Goal: Information Seeking & Learning: Learn about a topic

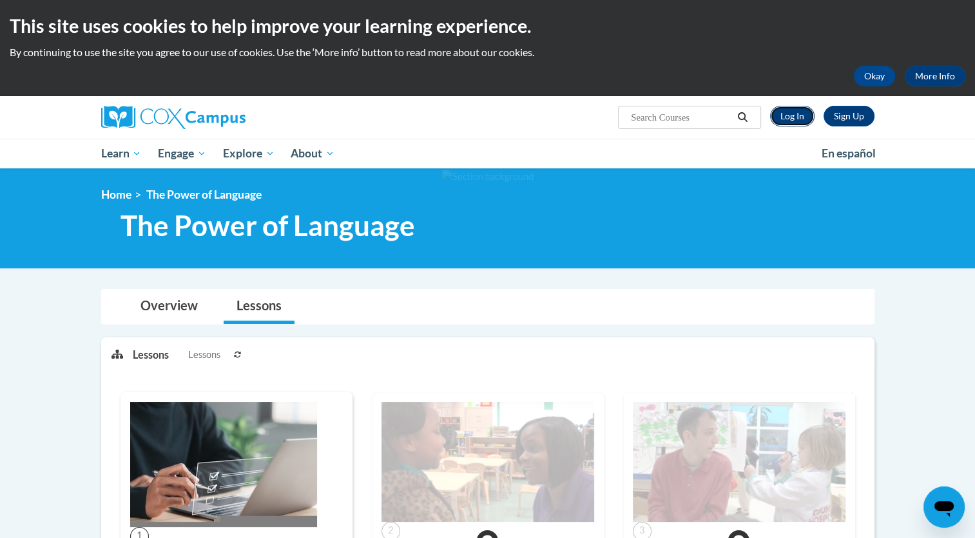
click at [799, 118] on link "Log In" at bounding box center [792, 116] width 44 height 21
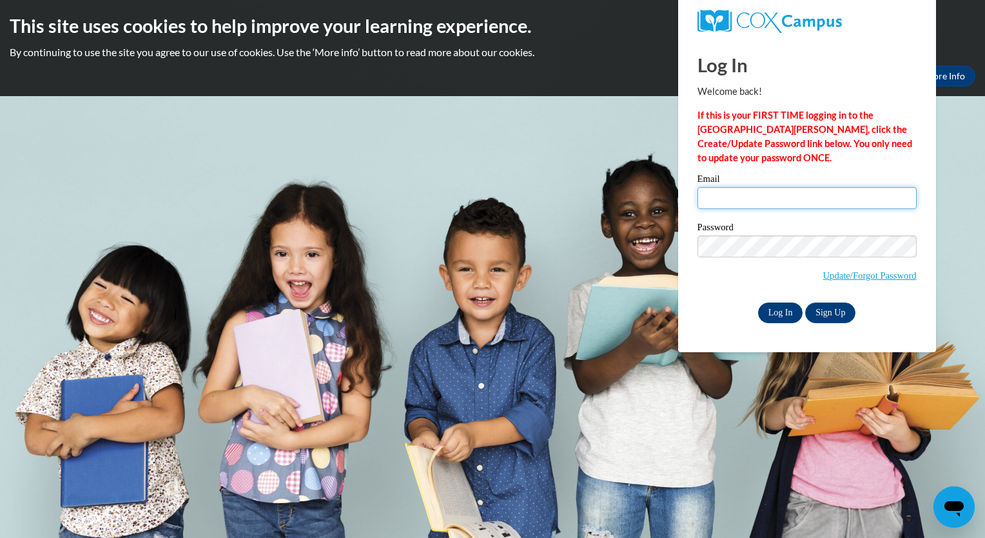
type input "awright@capna.org"
click at [779, 311] on input "Log In" at bounding box center [780, 312] width 45 height 21
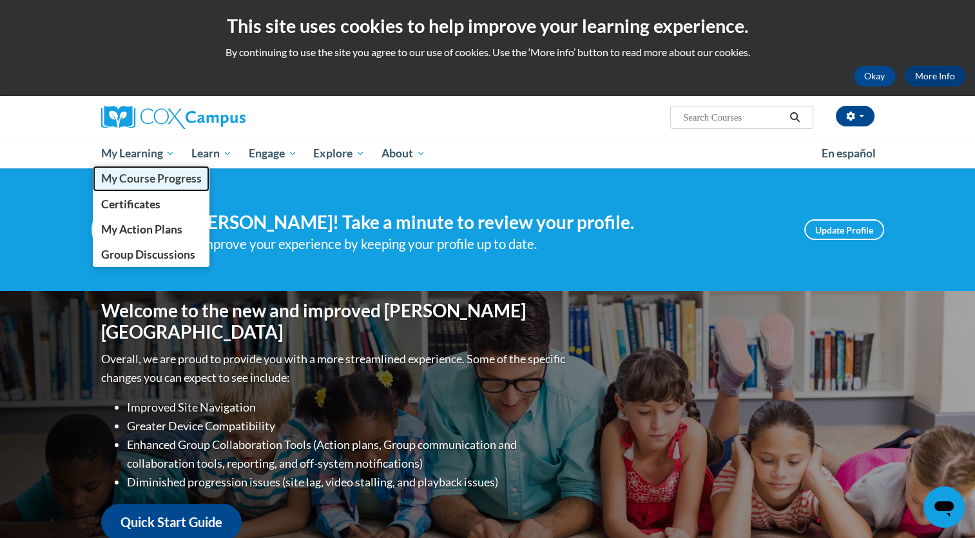
click at [162, 184] on span "My Course Progress" at bounding box center [151, 178] width 101 height 14
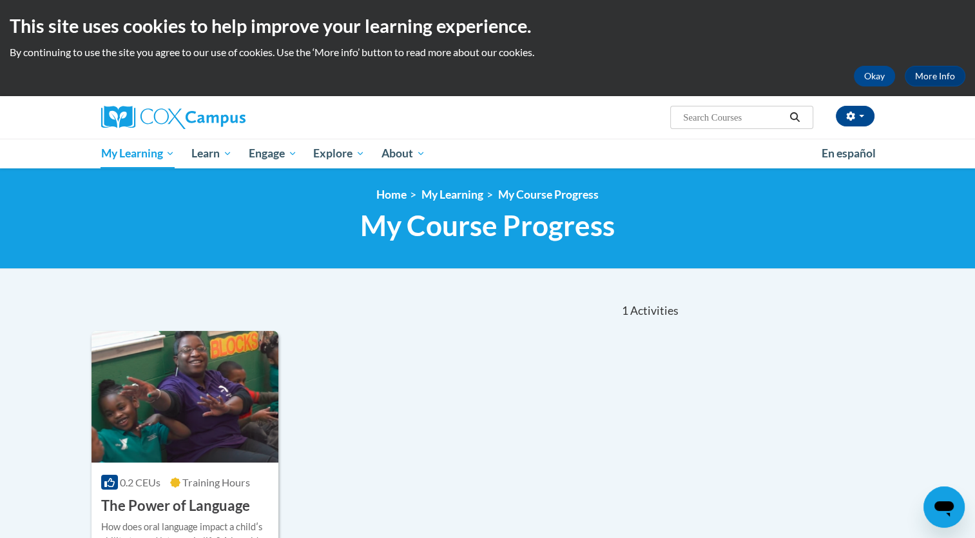
scroll to position [346, 0]
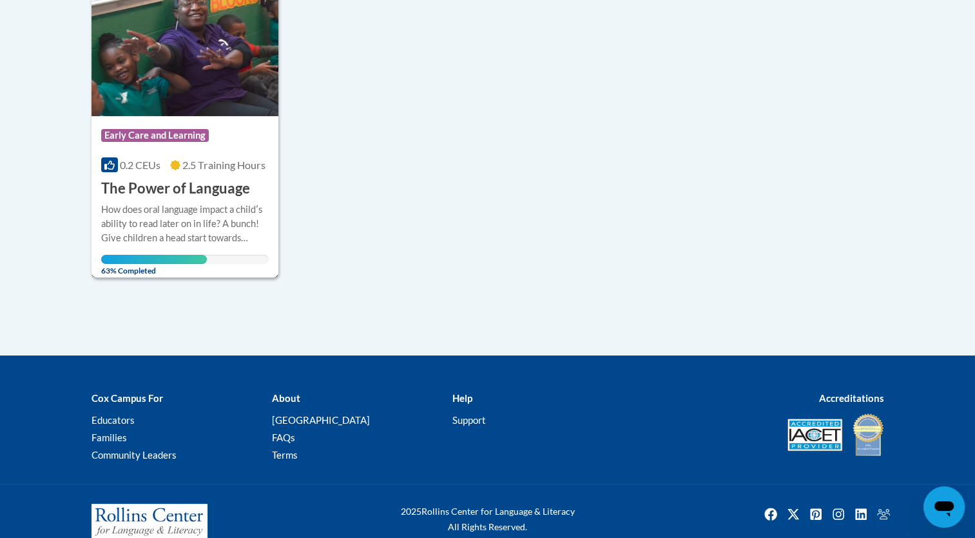
click at [170, 187] on h3 "The Power of Language" at bounding box center [175, 189] width 149 height 20
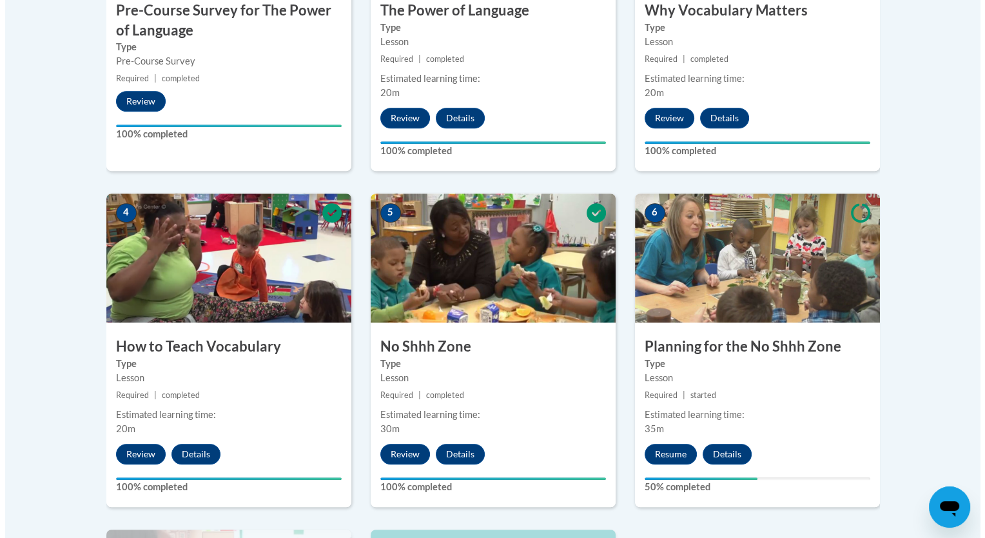
scroll to position [645, 0]
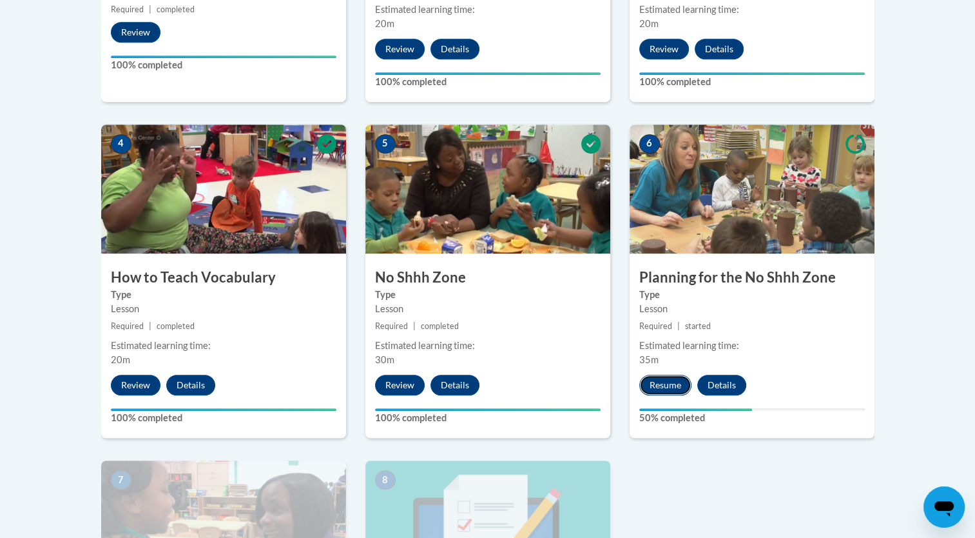
click at [670, 384] on button "Resume" at bounding box center [665, 384] width 52 height 21
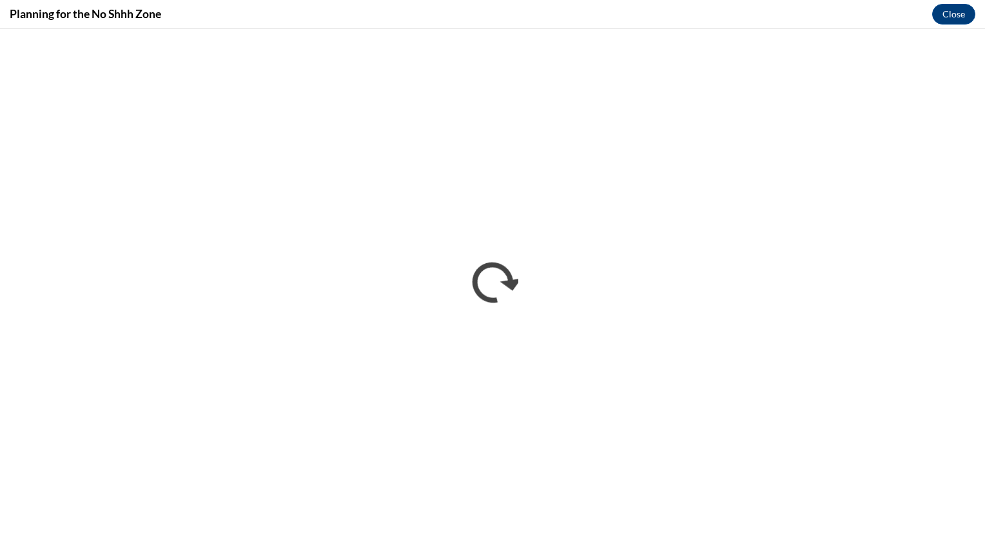
scroll to position [0, 0]
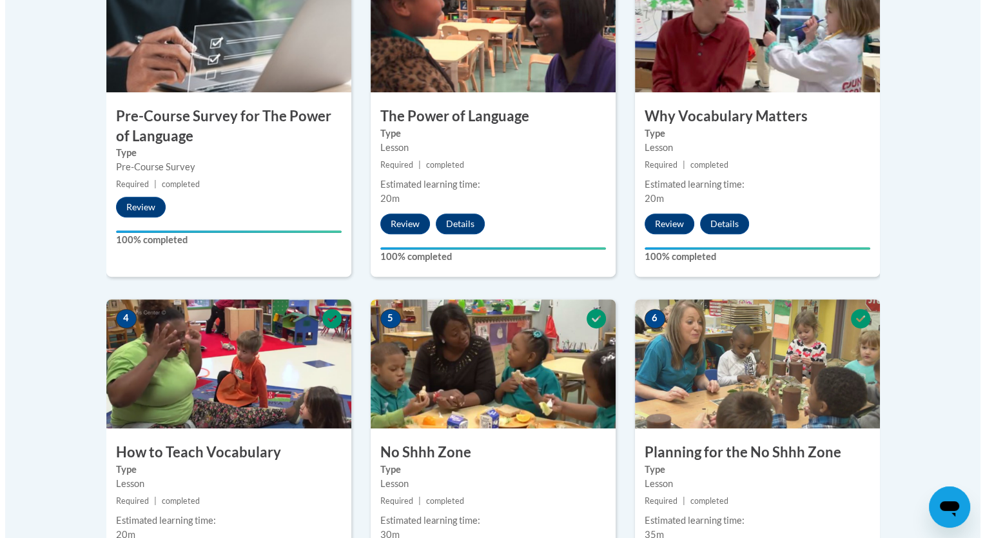
scroll to position [940, 0]
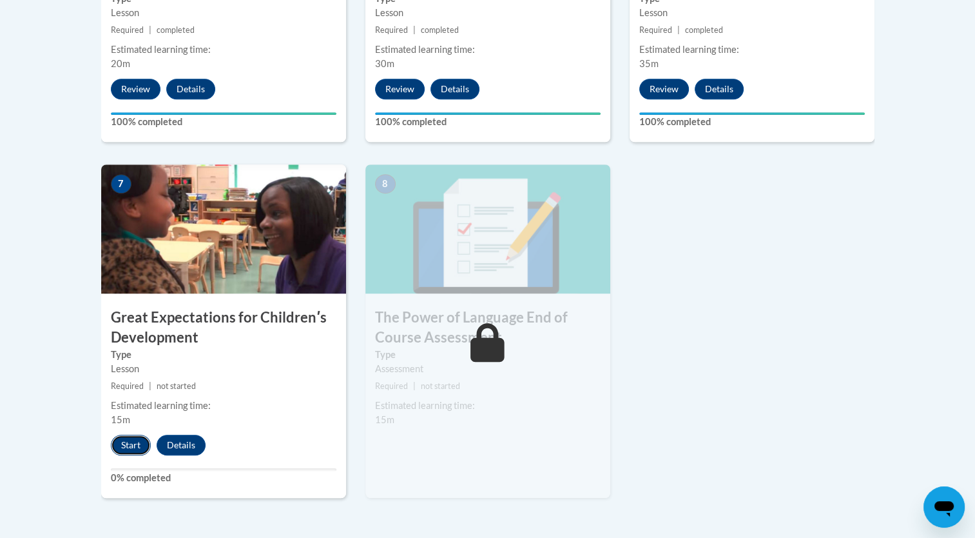
click at [129, 442] on button "Start" at bounding box center [131, 444] width 40 height 21
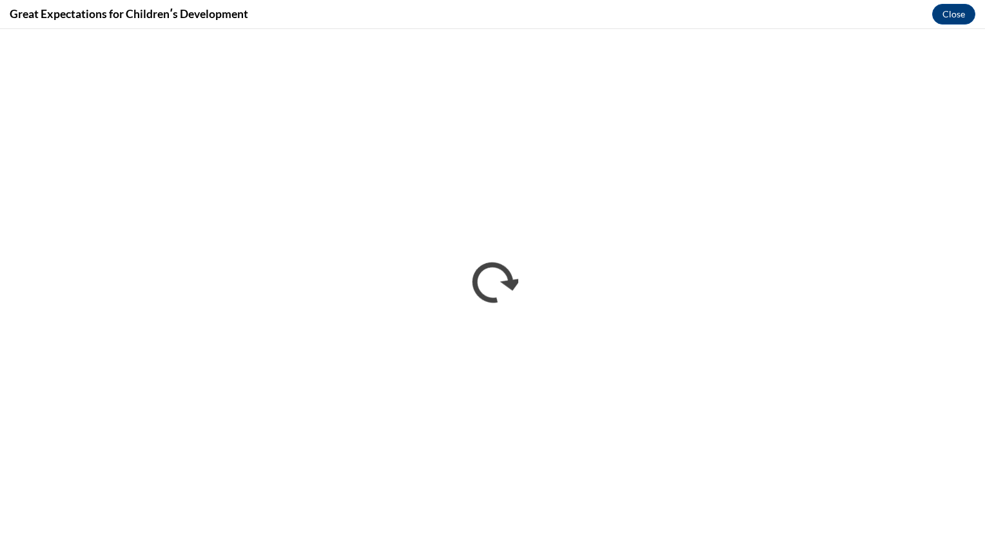
scroll to position [0, 0]
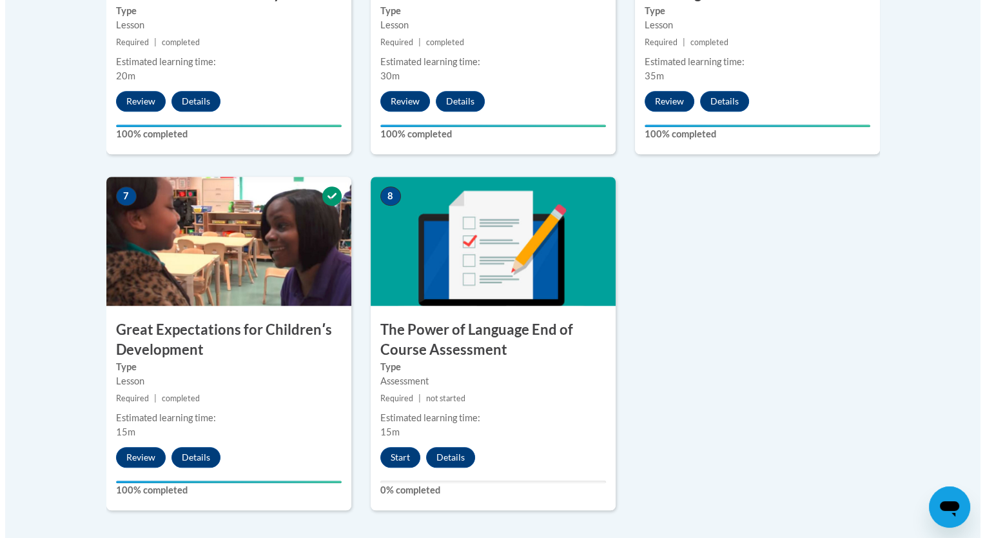
scroll to position [939, 0]
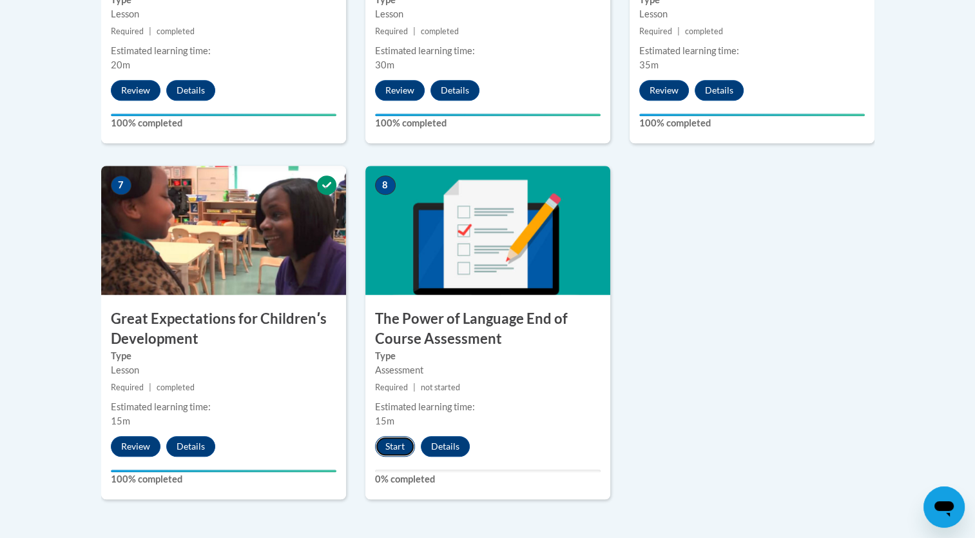
click at [394, 448] on button "Start" at bounding box center [395, 446] width 40 height 21
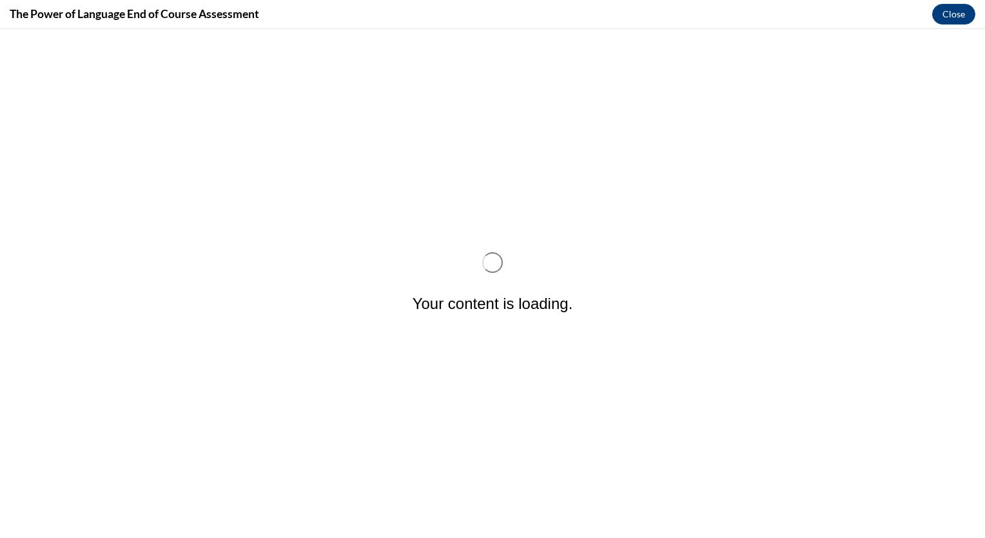
scroll to position [0, 0]
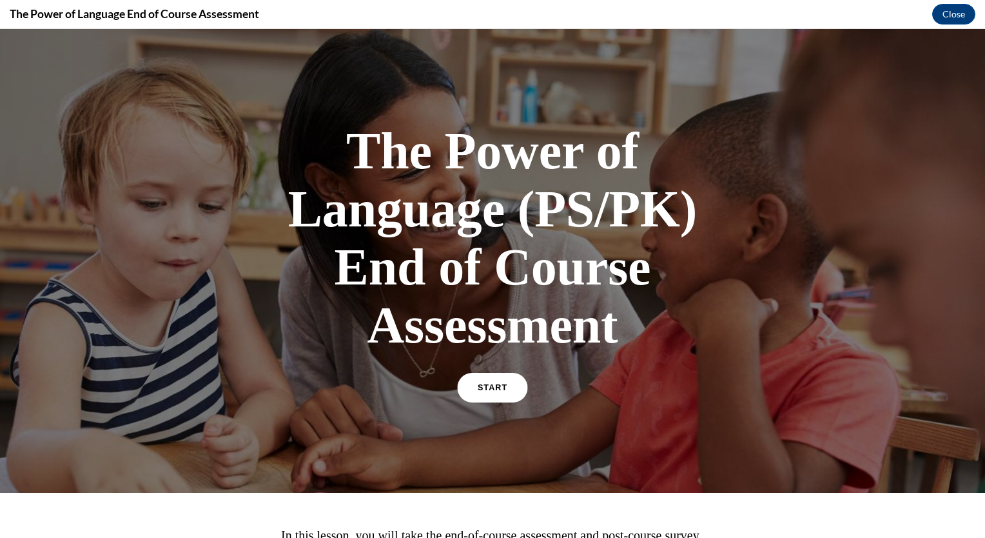
click at [479, 382] on link "START" at bounding box center [492, 388] width 70 height 30
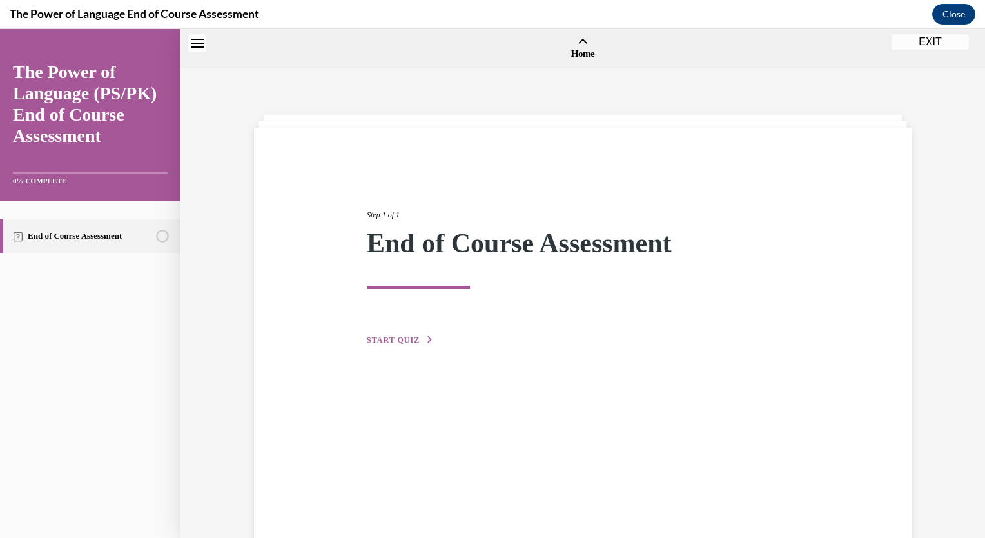
scroll to position [40, 0]
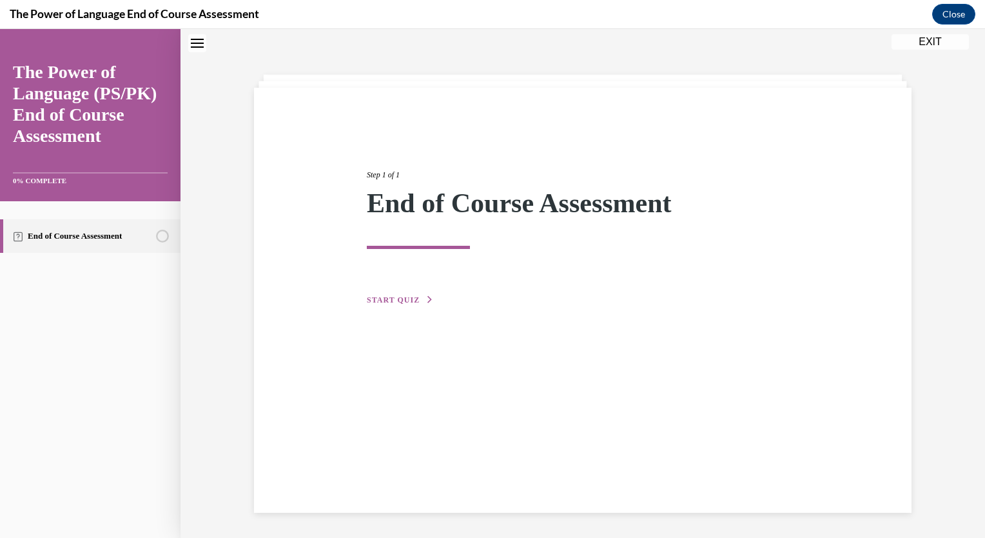
click at [385, 295] on span "START QUIZ" at bounding box center [393, 299] width 53 height 9
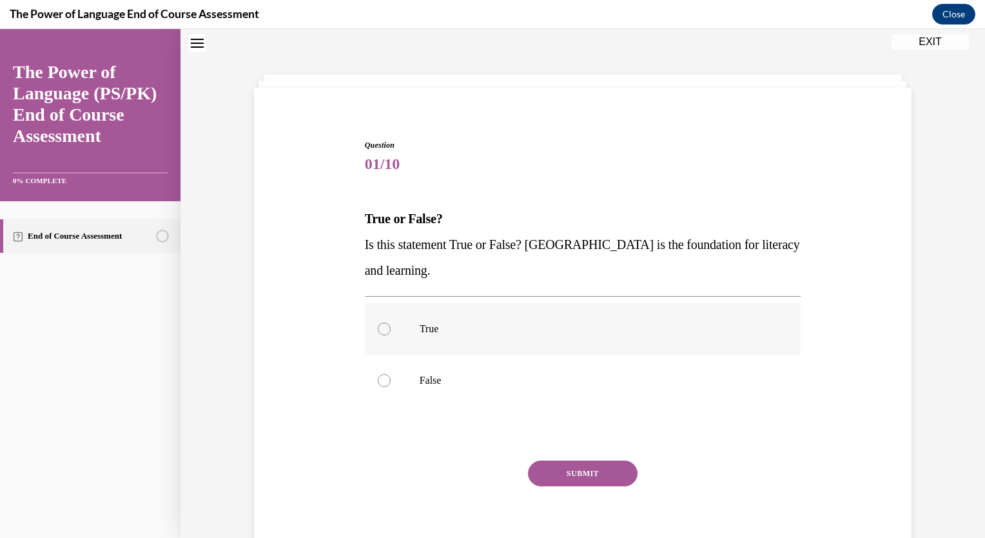
click at [417, 339] on label "True" at bounding box center [583, 329] width 436 height 52
click at [391, 335] on input "True" at bounding box center [384, 328] width 13 height 13
radio input "true"
click at [583, 478] on button "SUBMIT" at bounding box center [583, 473] width 110 height 26
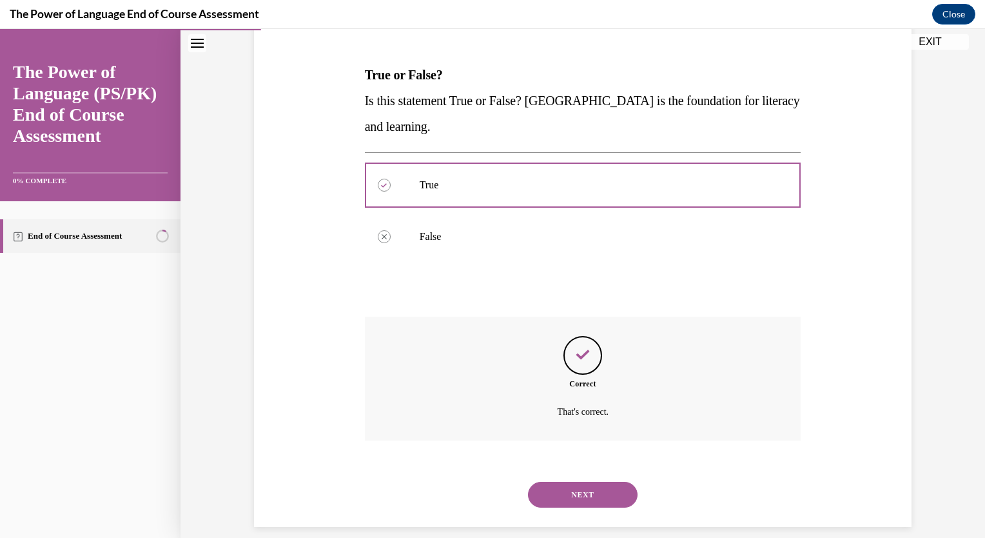
scroll to position [198, 0]
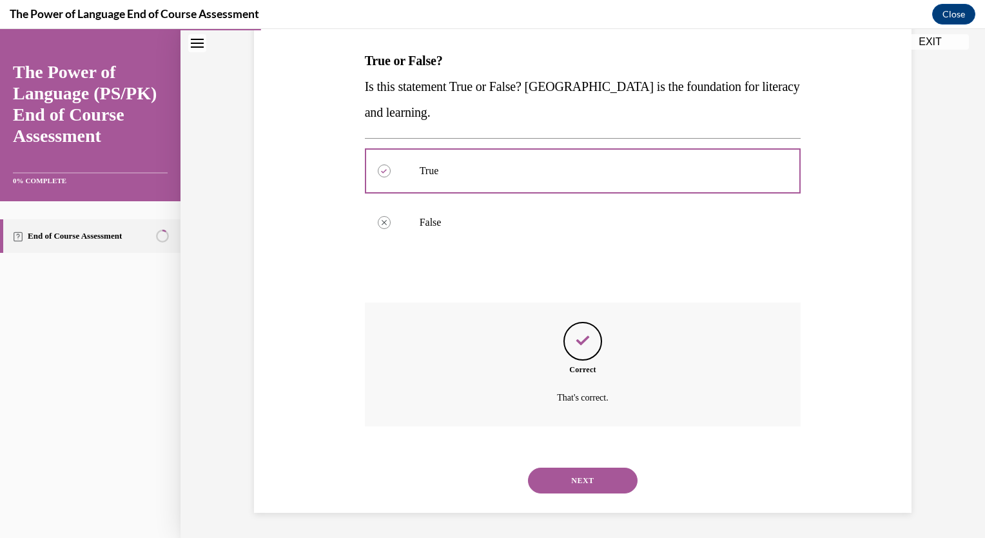
click at [588, 476] on button "NEXT" at bounding box center [583, 480] width 110 height 26
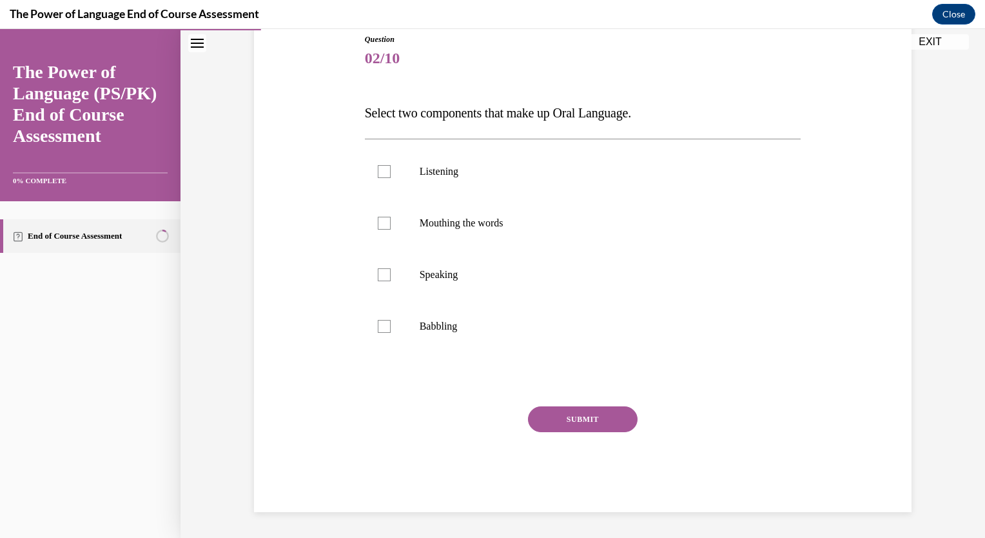
scroll to position [143, 0]
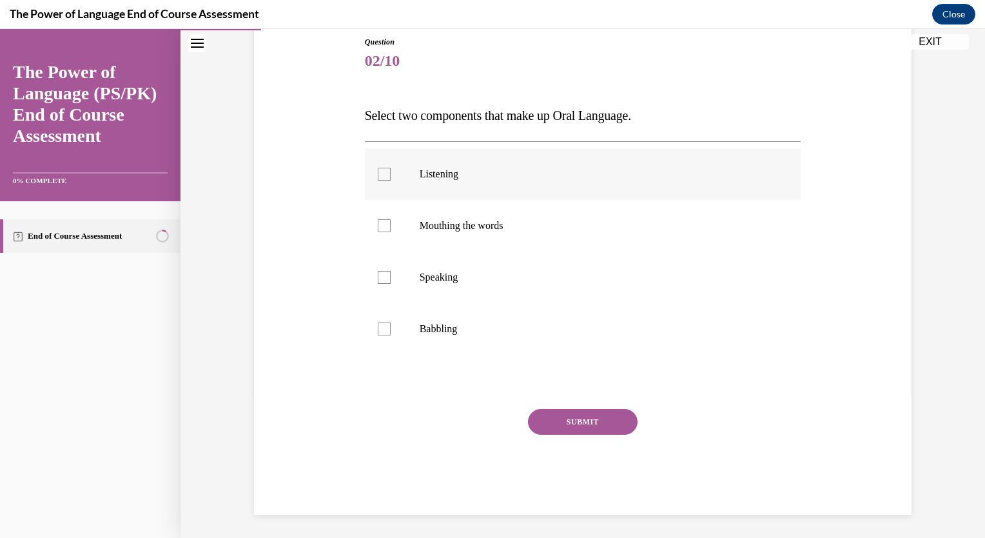
click at [404, 166] on label "Listening" at bounding box center [583, 174] width 436 height 52
click at [391, 168] on input "Listening" at bounding box center [384, 174] width 13 height 13
checkbox input "true"
click at [421, 275] on p "Speaking" at bounding box center [594, 277] width 349 height 13
click at [391, 275] on input "Speaking" at bounding box center [384, 277] width 13 height 13
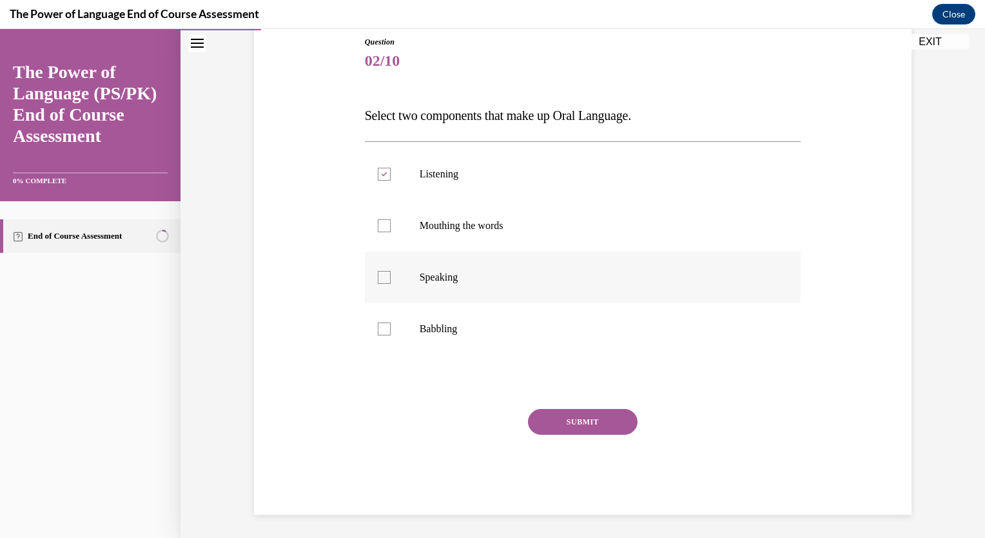
checkbox input "true"
click at [575, 422] on button "SUBMIT" at bounding box center [583, 422] width 110 height 26
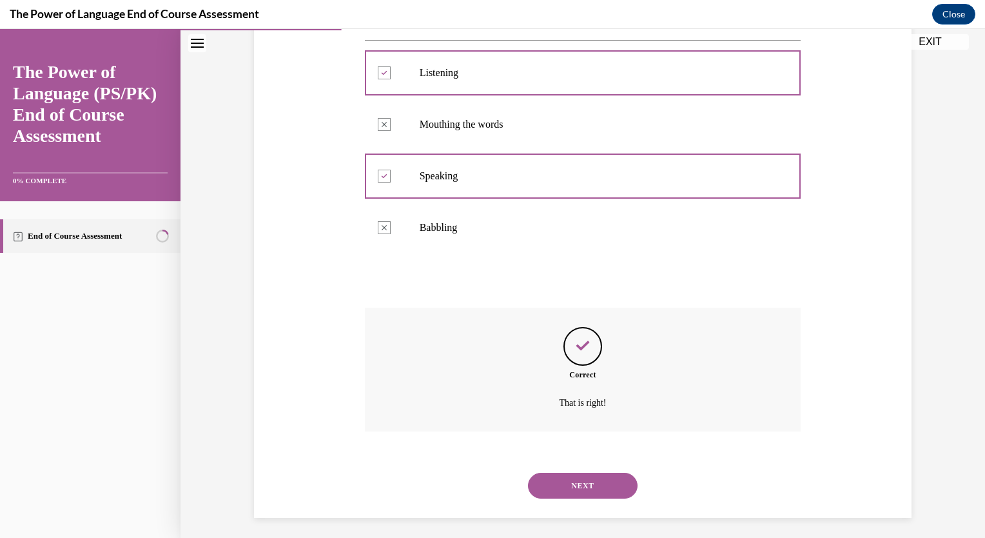
scroll to position [249, 0]
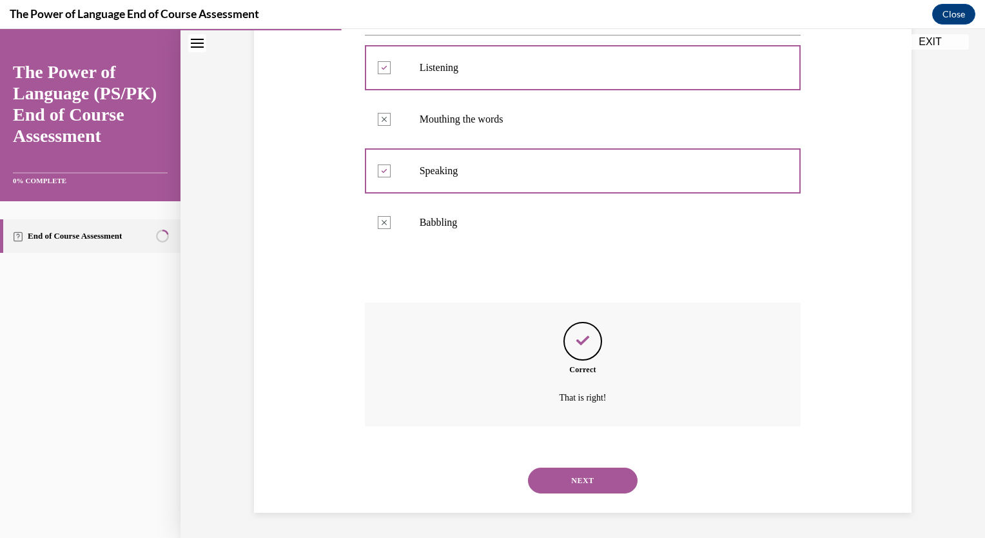
click at [581, 481] on button "NEXT" at bounding box center [583, 480] width 110 height 26
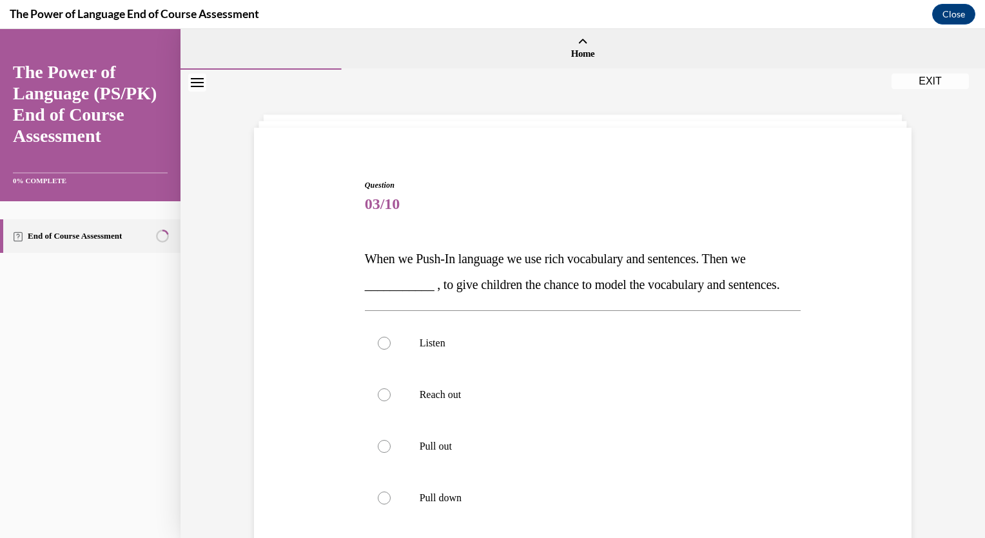
click at [581, 472] on label "Pull out" at bounding box center [583, 446] width 436 height 52
click at [391, 452] on input "Pull out" at bounding box center [384, 446] width 13 height 13
radio input "true"
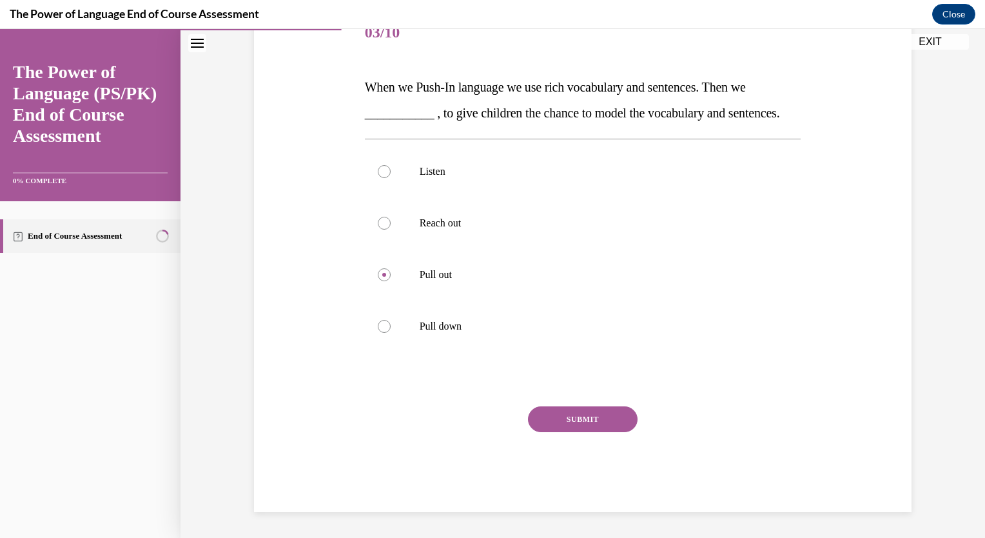
click at [588, 416] on button "SUBMIT" at bounding box center [583, 419] width 110 height 26
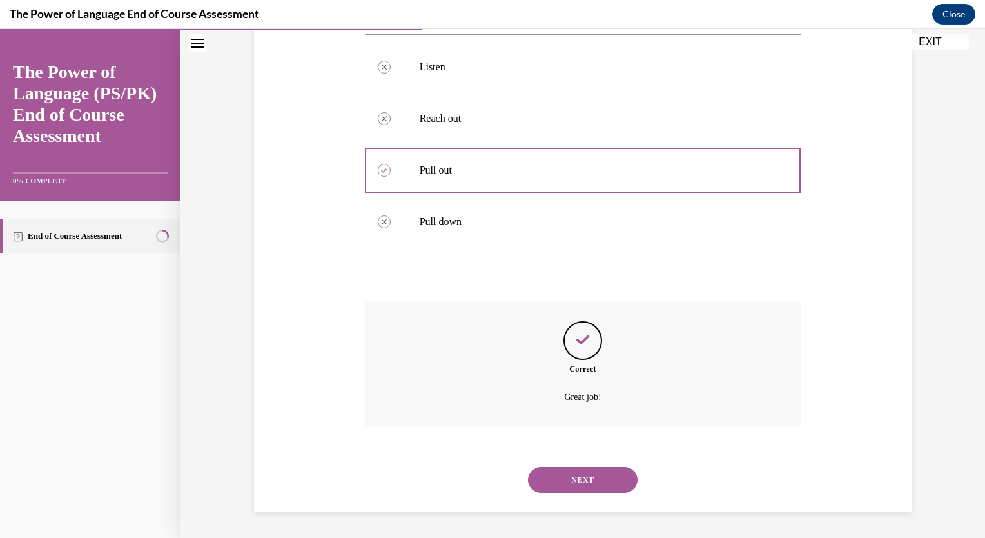
scroll to position [301, 0]
click at [585, 481] on button "NEXT" at bounding box center [583, 480] width 110 height 26
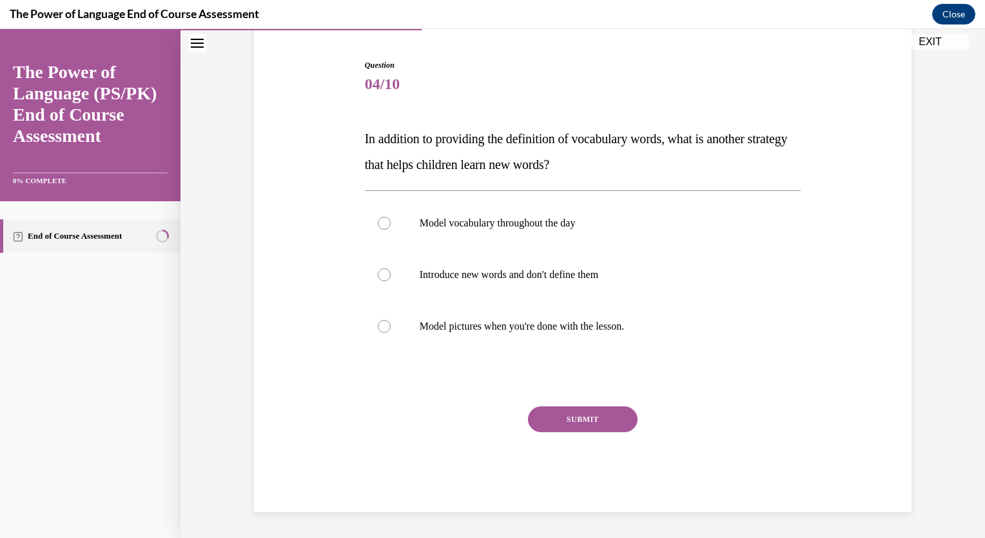
scroll to position [119, 0]
click at [492, 226] on p "Model vocabulary throughout the day" at bounding box center [594, 223] width 349 height 13
click at [391, 226] on input "Model vocabulary throughout the day" at bounding box center [384, 223] width 13 height 13
radio input "true"
click at [583, 414] on button "SUBMIT" at bounding box center [583, 420] width 110 height 26
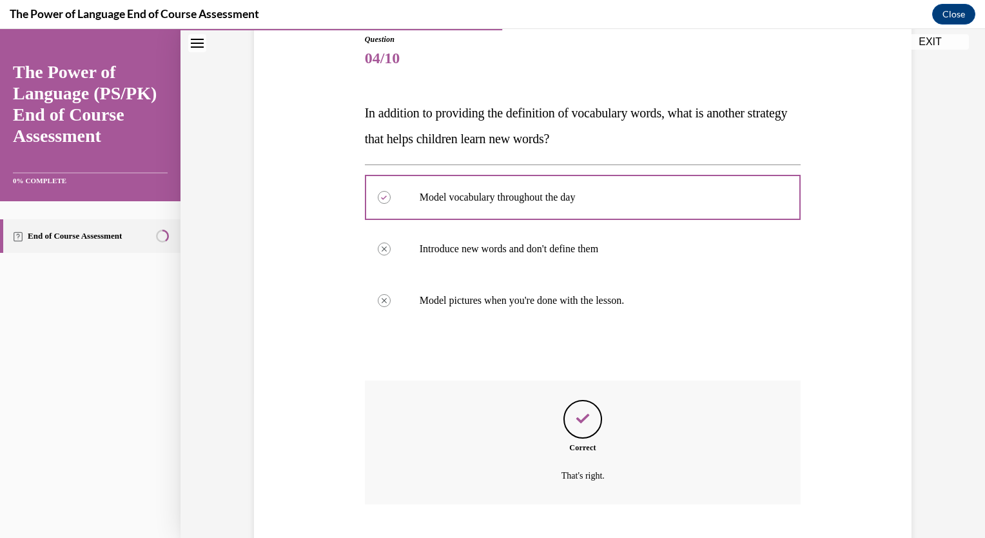
scroll to position [224, 0]
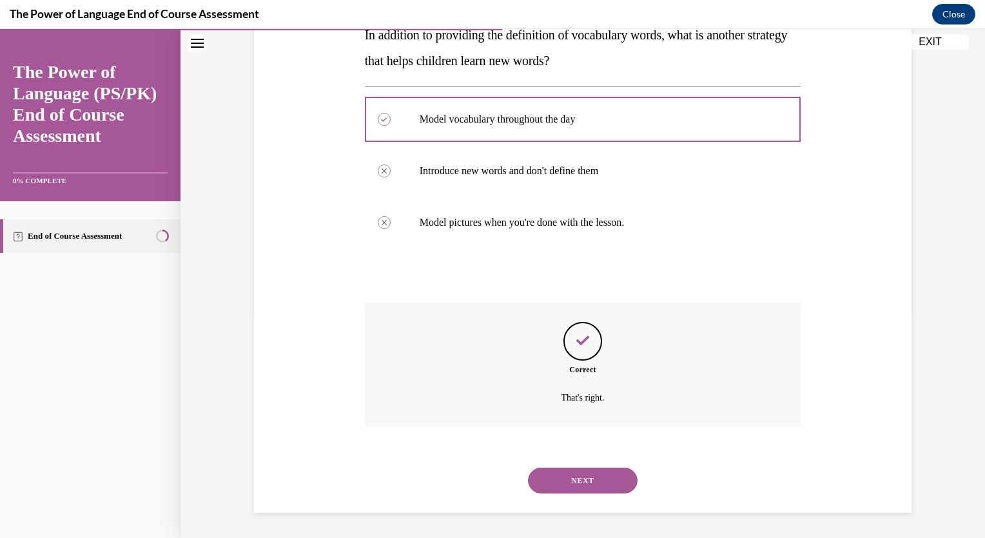
click at [581, 489] on button "NEXT" at bounding box center [583, 480] width 110 height 26
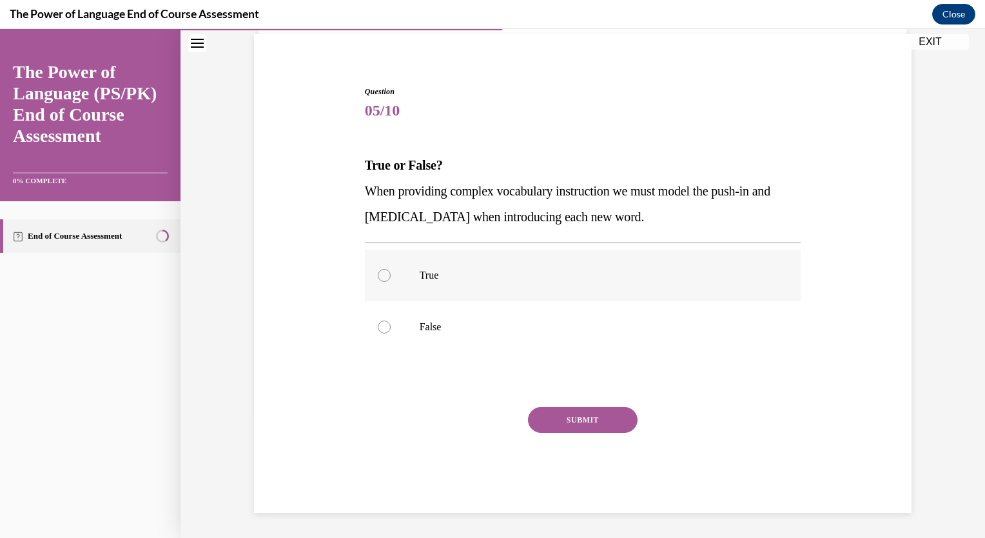
click at [470, 287] on label "True" at bounding box center [583, 275] width 436 height 52
click at [391, 282] on input "True" at bounding box center [384, 275] width 13 height 13
radio input "true"
click at [552, 418] on button "SUBMIT" at bounding box center [583, 420] width 110 height 26
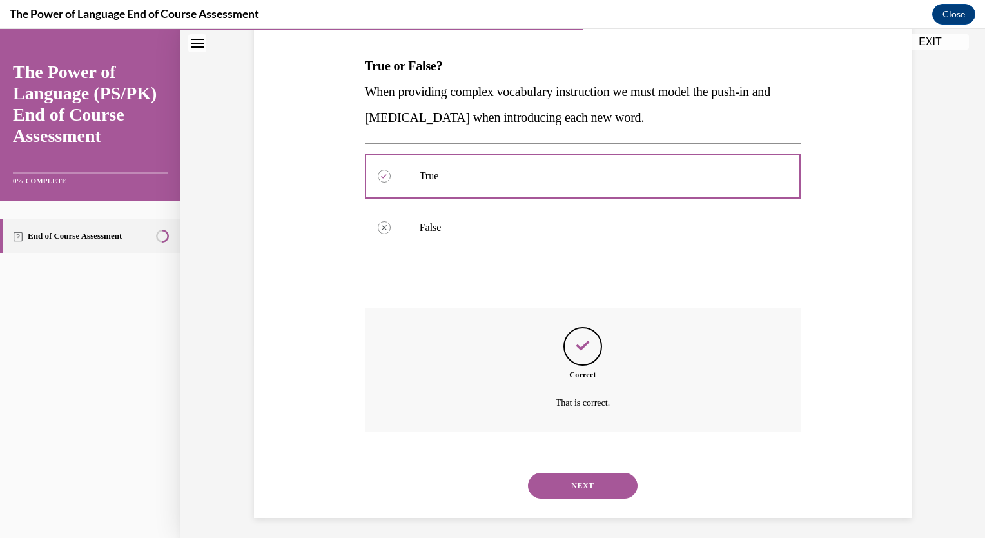
scroll to position [198, 0]
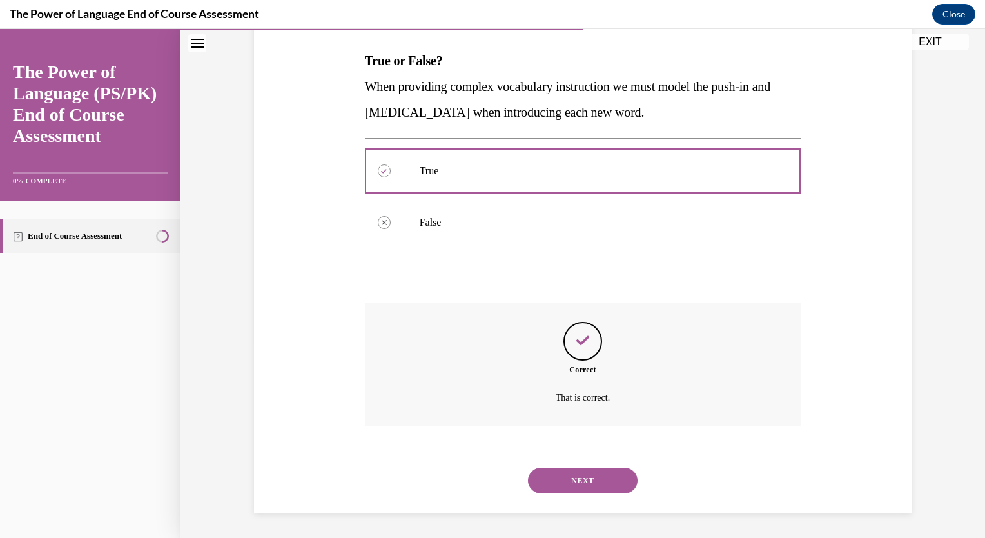
click at [565, 478] on button "NEXT" at bounding box center [583, 480] width 110 height 26
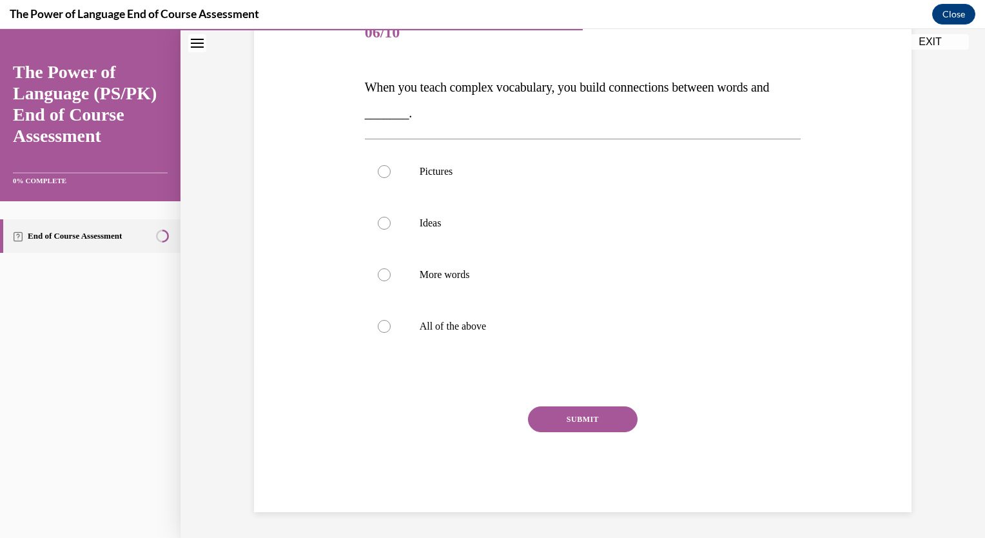
scroll to position [144, 0]
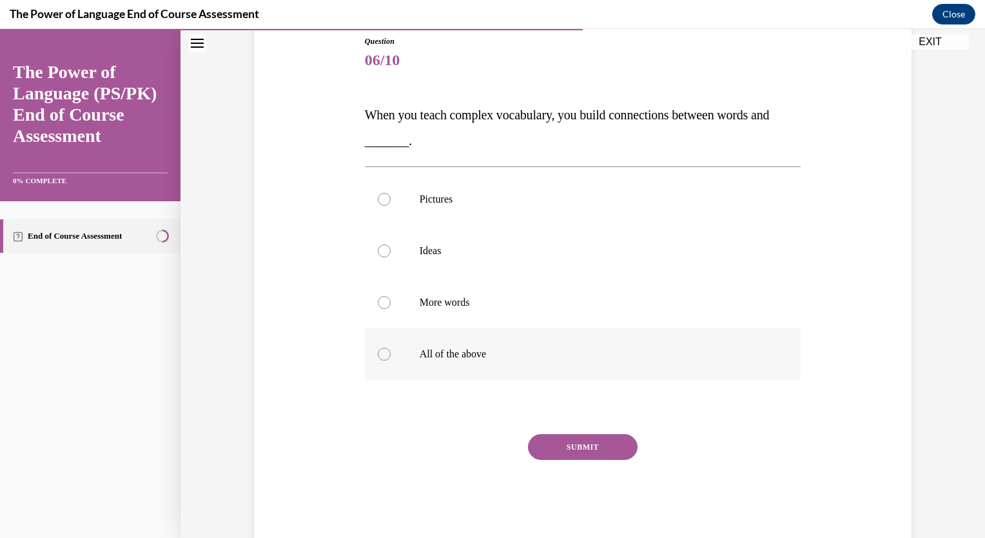
click at [423, 356] on p "All of the above" at bounding box center [594, 353] width 349 height 13
click at [391, 356] on input "All of the above" at bounding box center [384, 353] width 13 height 13
radio input "true"
click at [580, 447] on button "SUBMIT" at bounding box center [583, 447] width 110 height 26
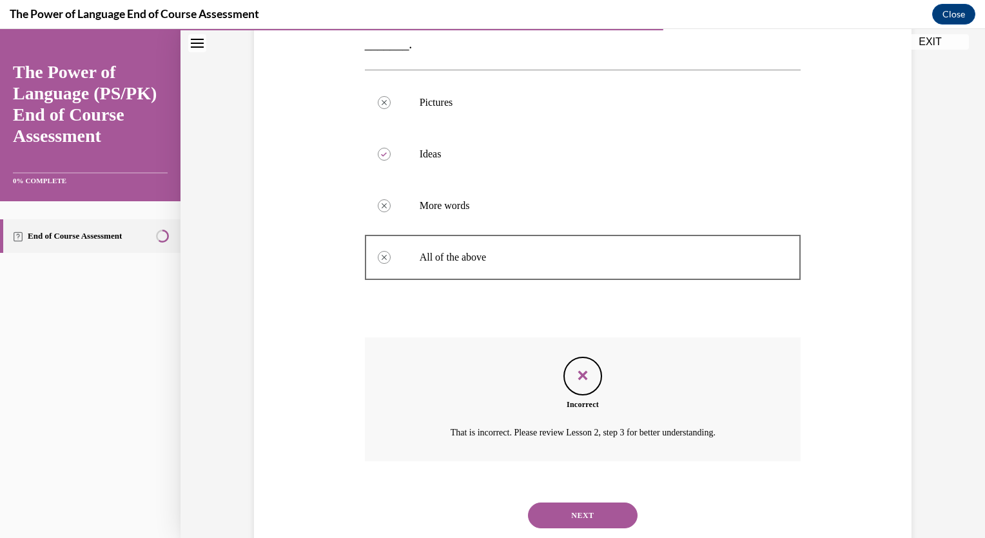
scroll to position [275, 0]
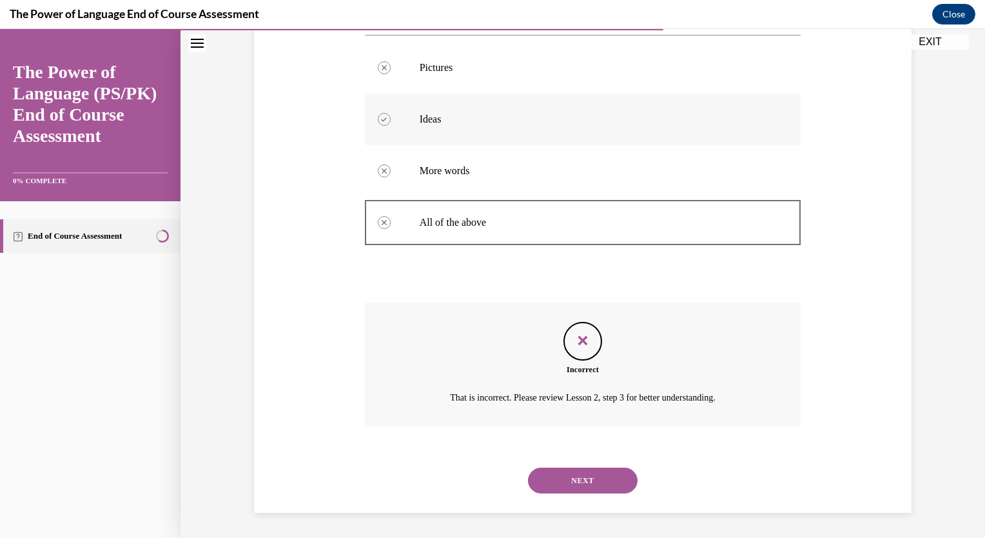
click at [440, 135] on label "Ideas" at bounding box center [583, 119] width 436 height 52
click at [588, 473] on button "NEXT" at bounding box center [583, 480] width 110 height 26
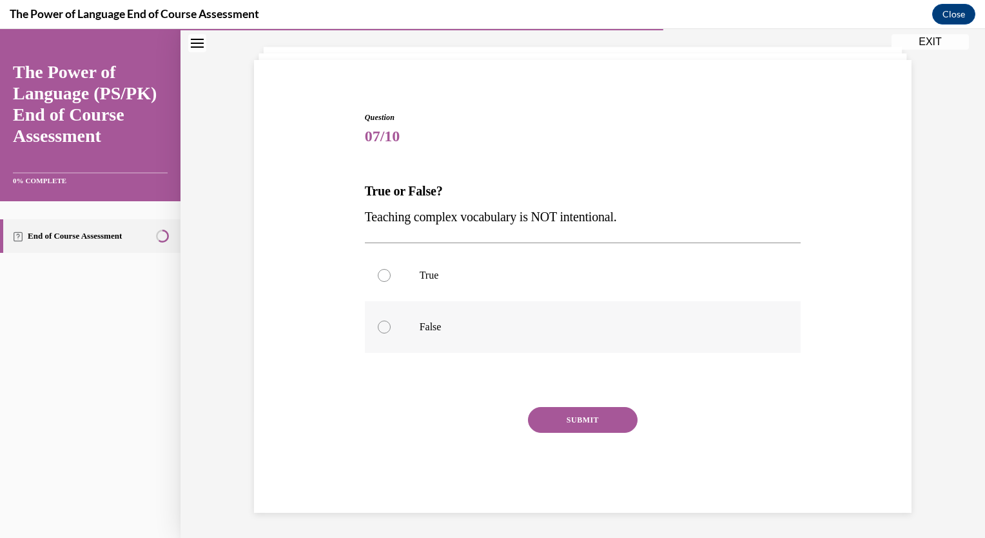
click at [453, 324] on p "False" at bounding box center [594, 326] width 349 height 13
click at [391, 324] on input "False" at bounding box center [384, 326] width 13 height 13
radio input "true"
click at [568, 424] on button "SUBMIT" at bounding box center [583, 420] width 110 height 26
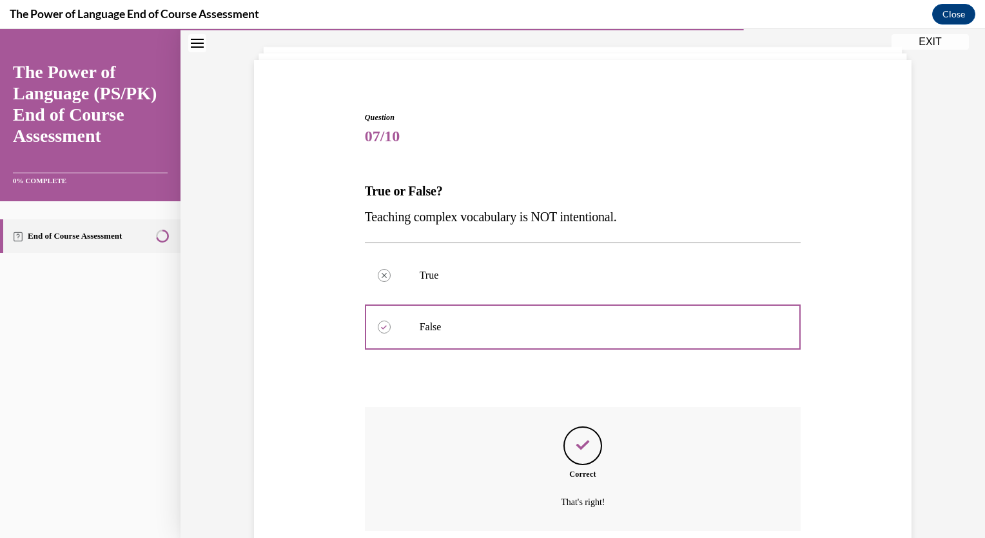
scroll to position [172, 0]
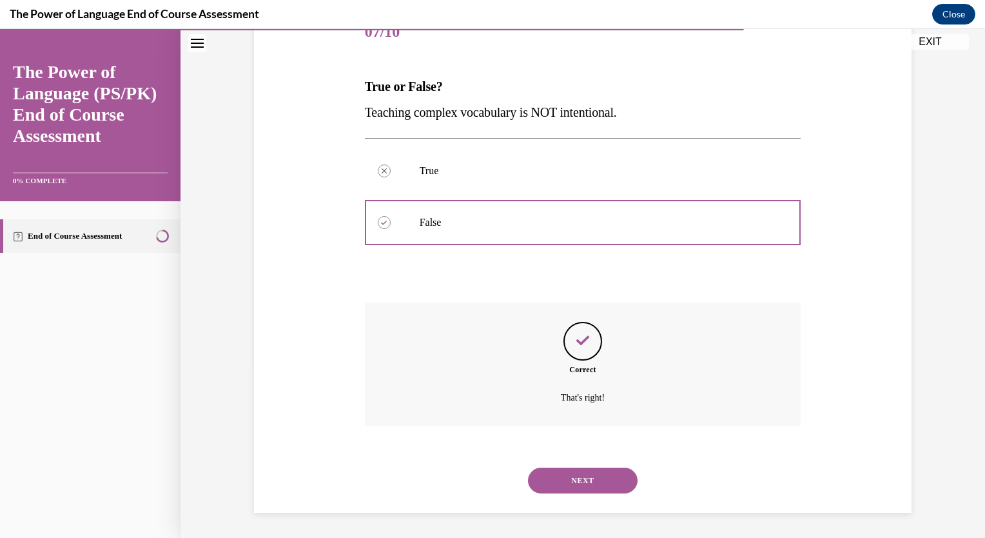
click at [583, 474] on button "NEXT" at bounding box center [583, 480] width 110 height 26
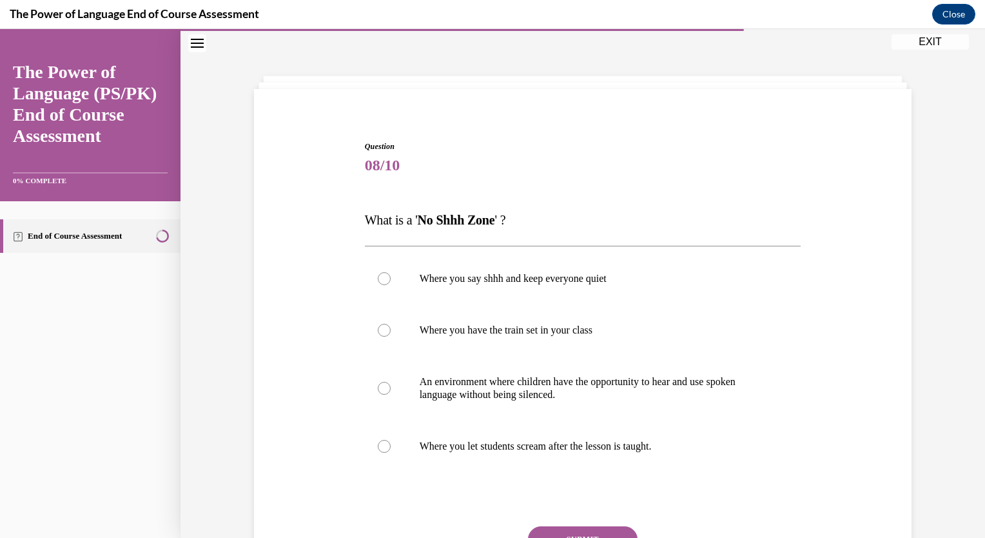
scroll to position [66, 0]
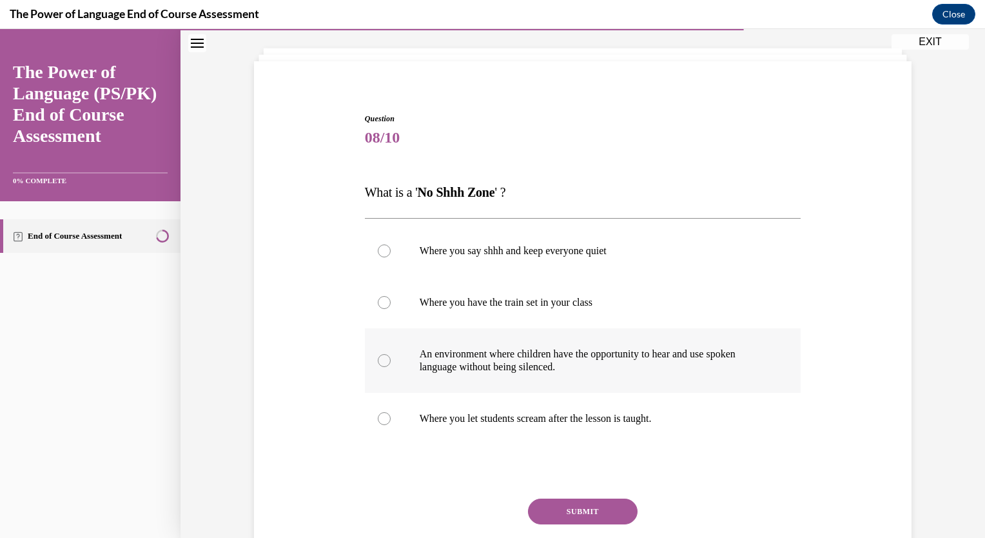
click at [509, 375] on label "An environment where children have the opportunity to hear and use spoken langu…" at bounding box center [583, 360] width 436 height 64
click at [391, 367] on input "An environment where children have the opportunity to hear and use spoken langu…" at bounding box center [384, 360] width 13 height 13
radio input "true"
click at [581, 511] on button "SUBMIT" at bounding box center [583, 511] width 110 height 26
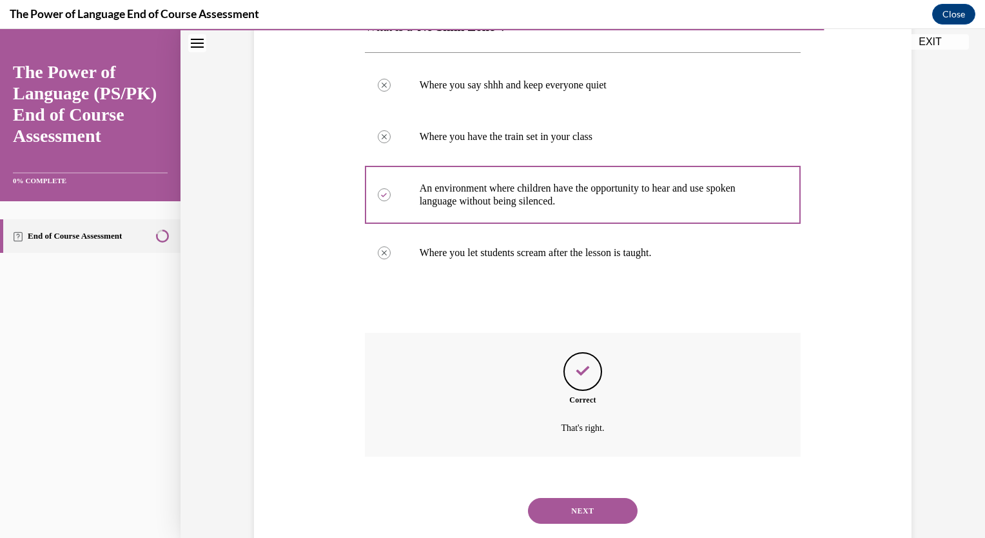
scroll to position [262, 0]
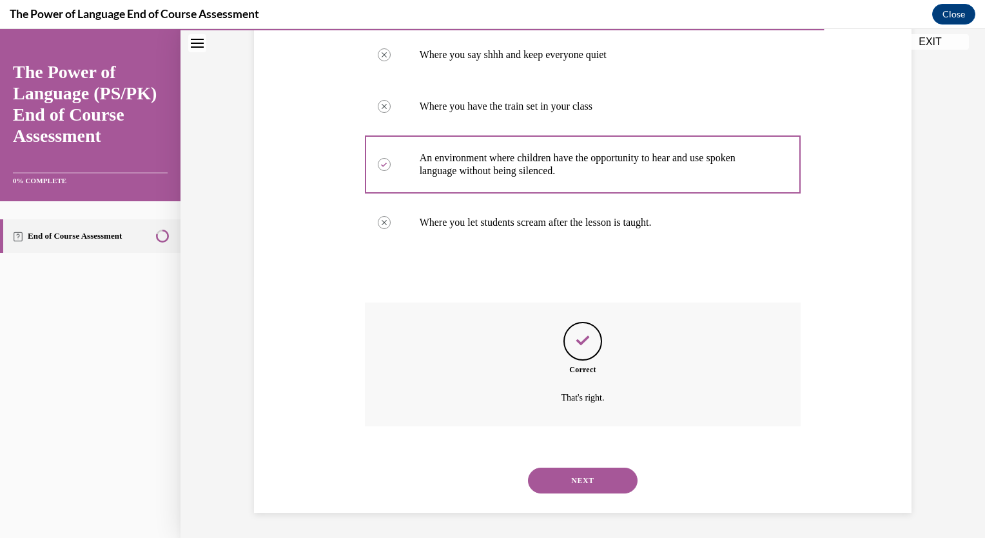
click at [578, 478] on button "NEXT" at bounding box center [583, 480] width 110 height 26
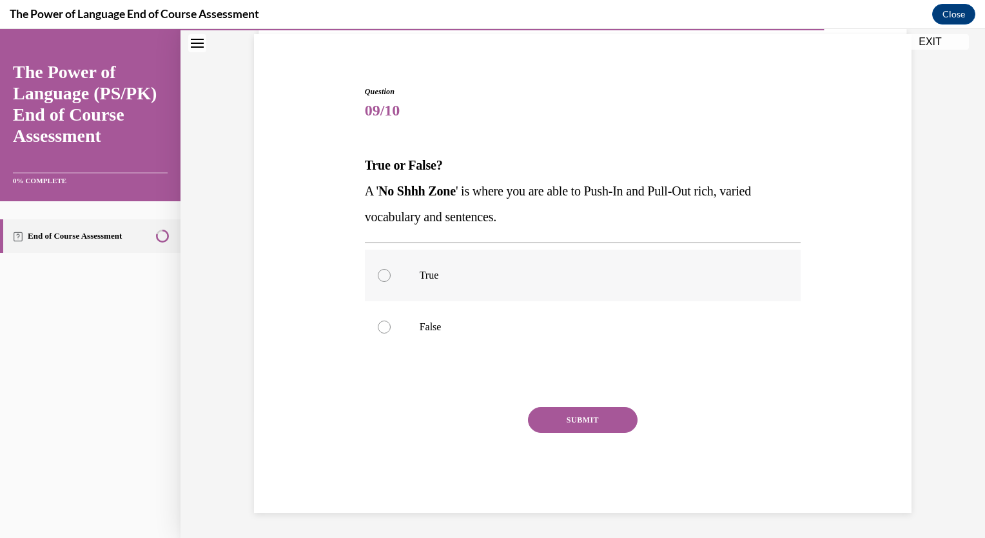
click at [460, 274] on p "True" at bounding box center [594, 275] width 349 height 13
click at [391, 274] on input "True" at bounding box center [384, 275] width 13 height 13
radio input "true"
click at [562, 416] on button "SUBMIT" at bounding box center [583, 420] width 110 height 26
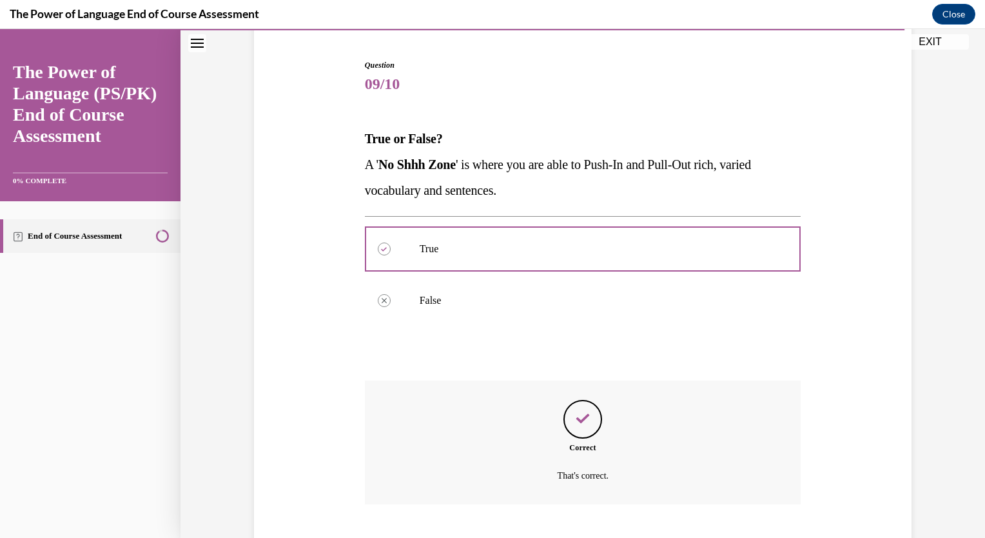
scroll to position [198, 0]
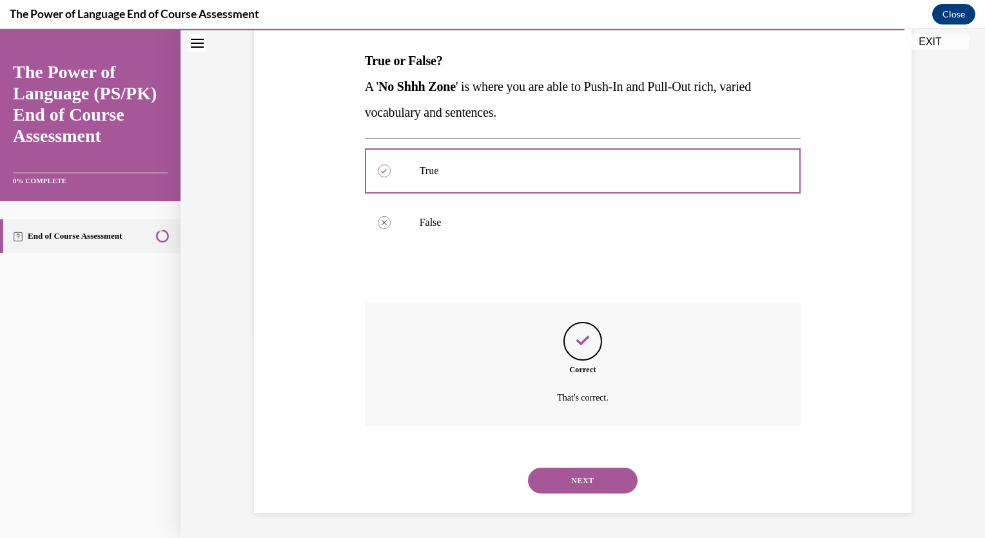
click at [567, 480] on button "NEXT" at bounding box center [583, 480] width 110 height 26
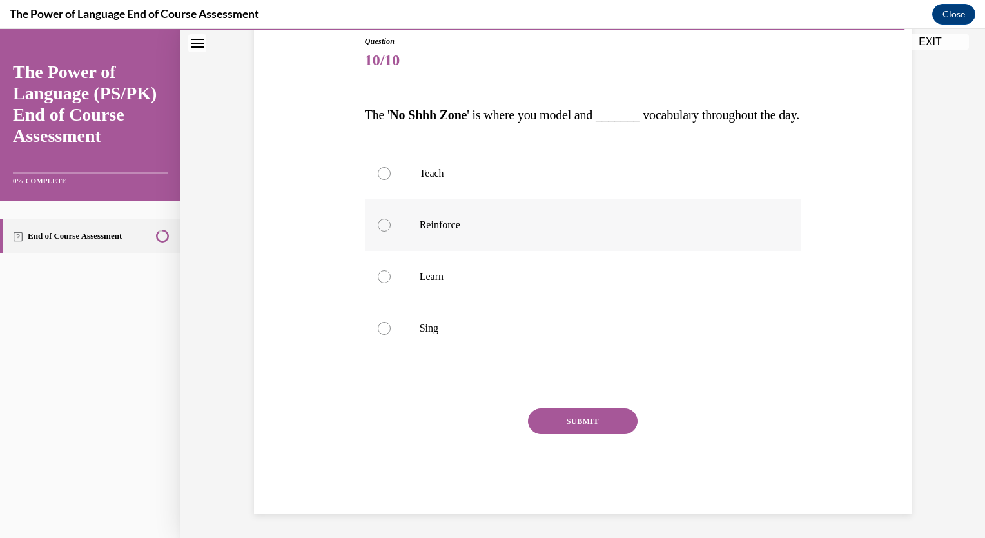
click at [467, 231] on p "Reinforce" at bounding box center [594, 225] width 349 height 13
click at [391, 231] on input "Reinforce" at bounding box center [384, 225] width 13 height 13
radio input "true"
click at [563, 434] on button "SUBMIT" at bounding box center [583, 421] width 110 height 26
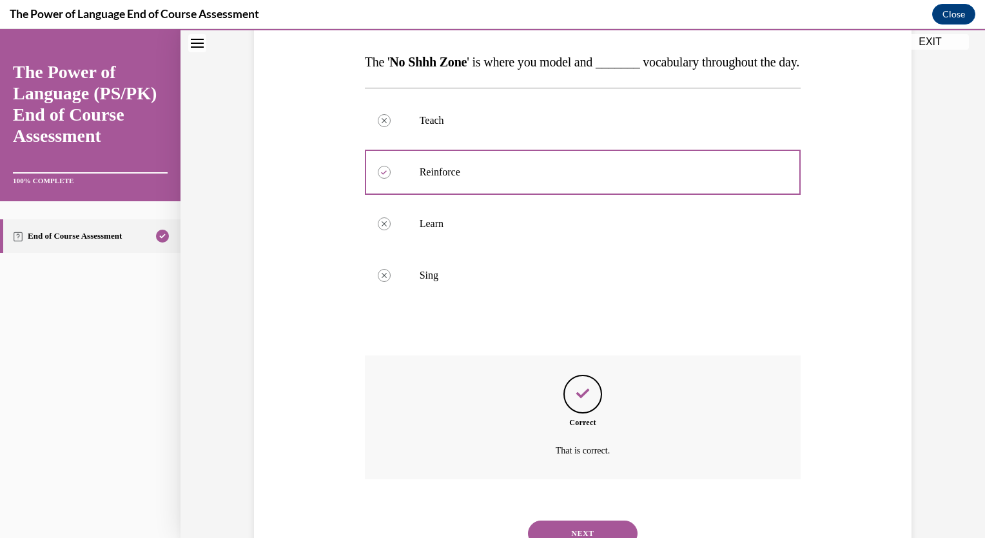
scroll to position [275, 0]
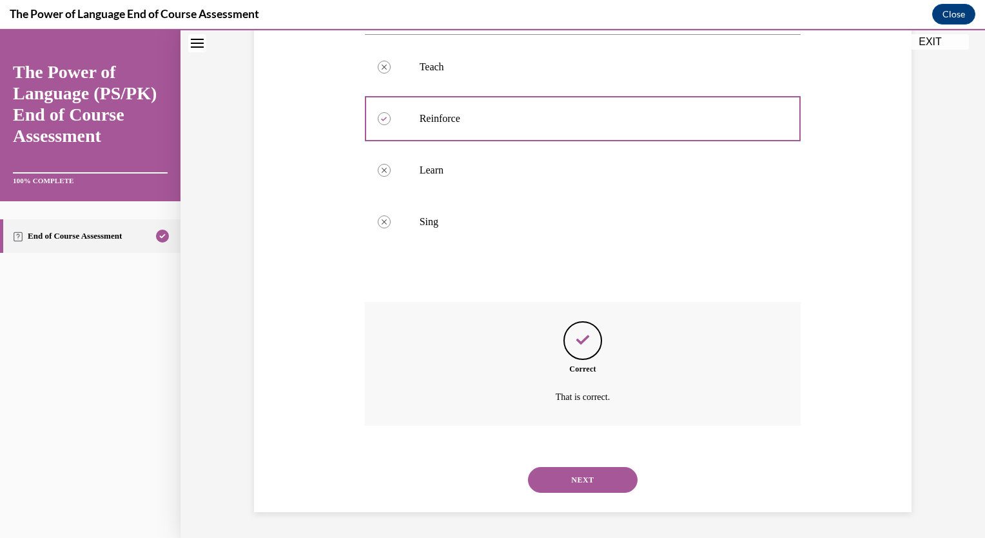
click at [583, 482] on button "NEXT" at bounding box center [583, 480] width 110 height 26
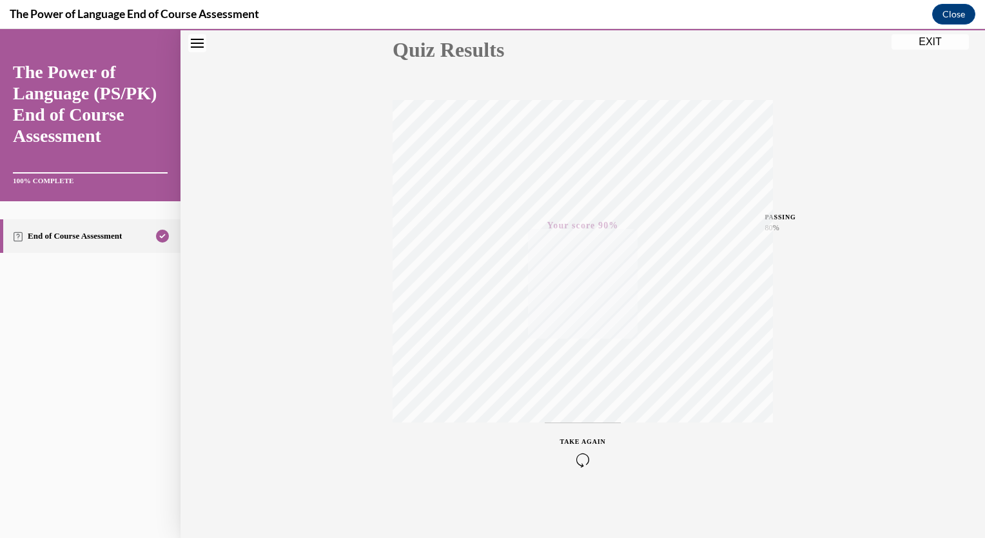
click at [927, 43] on button "EXIT" at bounding box center [929, 41] width 77 height 15
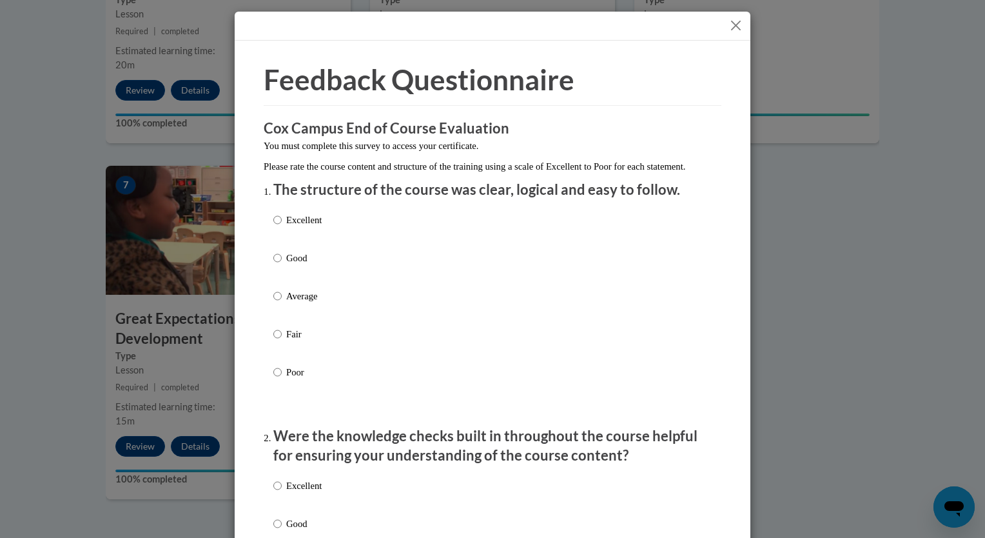
click at [292, 227] on p "Excellent" at bounding box center [303, 220] width 35 height 14
click at [282, 227] on input "Excellent" at bounding box center [277, 220] width 8 height 14
radio input "true"
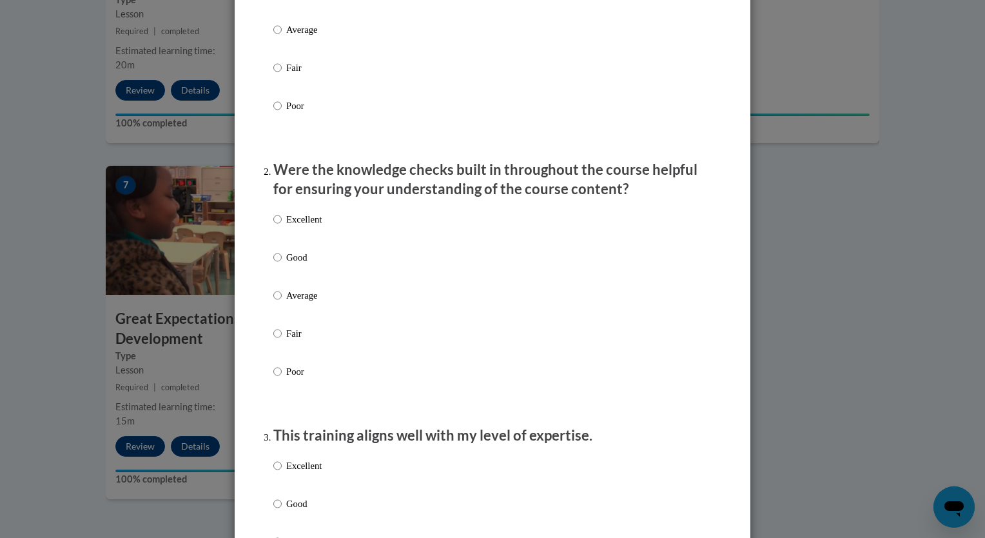
scroll to position [344, 0]
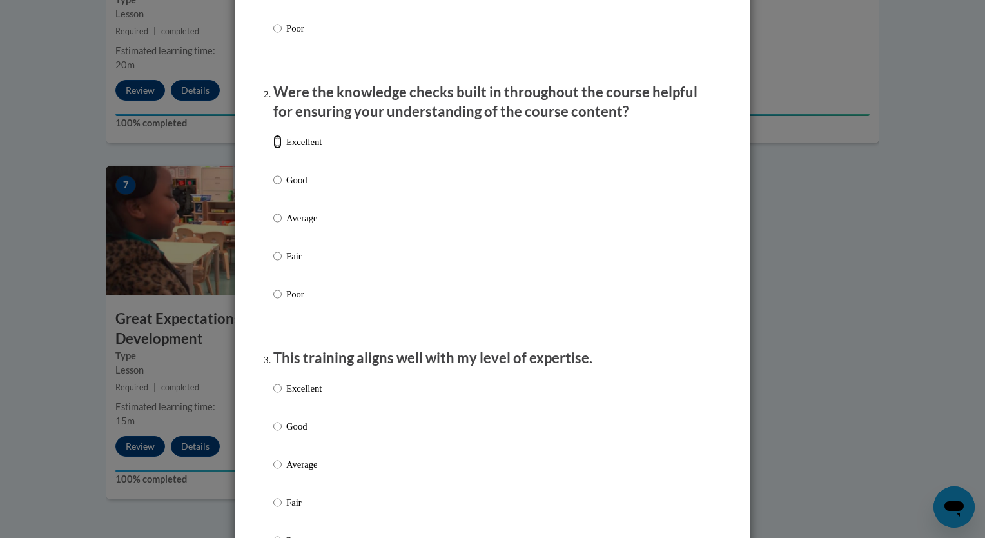
click at [273, 149] on input "Excellent" at bounding box center [277, 142] width 8 height 14
radio input "true"
click at [273, 395] on input "Excellent" at bounding box center [277, 388] width 8 height 14
radio input "true"
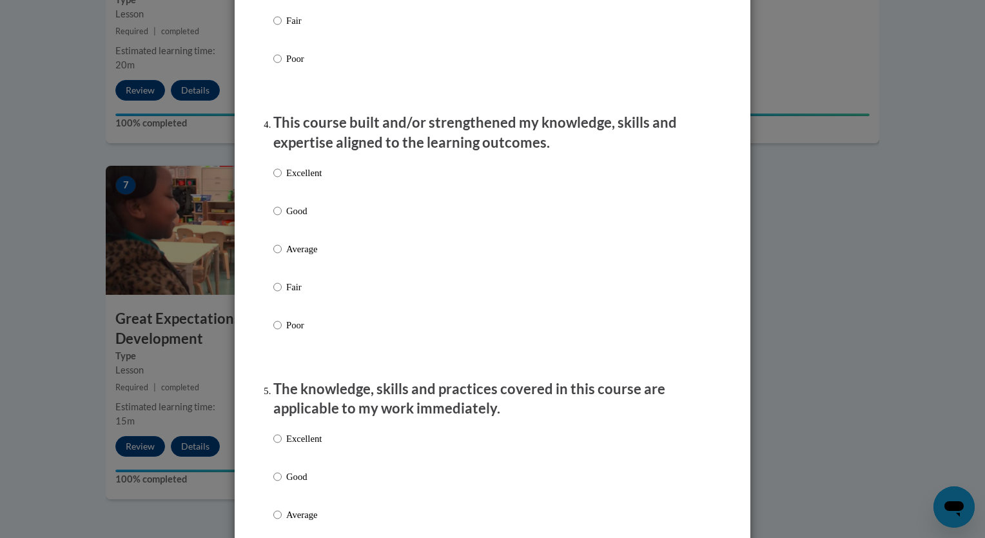
scroll to position [868, 0]
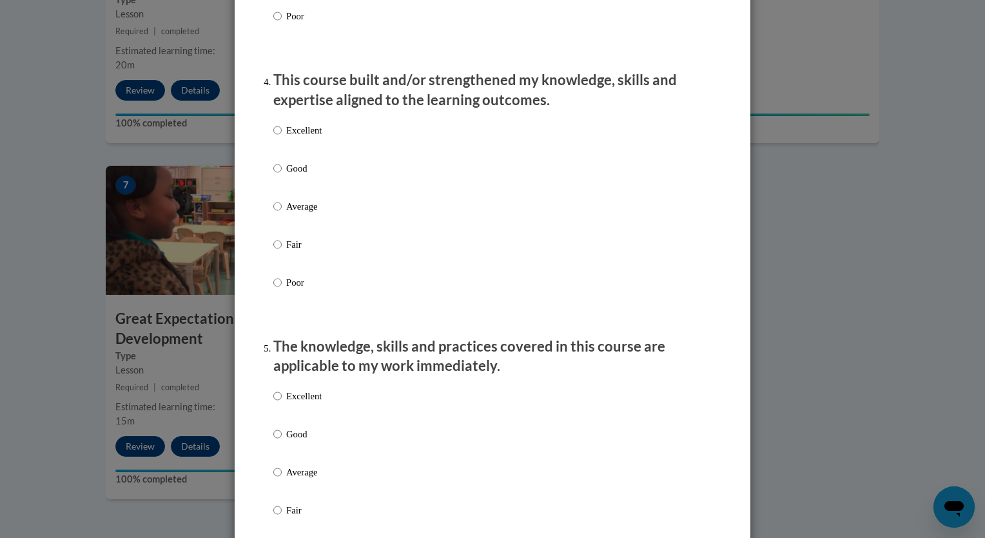
click at [299, 137] on p "Excellent" at bounding box center [303, 130] width 35 height 14
click at [282, 137] on input "Excellent" at bounding box center [277, 130] width 8 height 14
radio input "true"
click at [294, 403] on p "Excellent" at bounding box center [303, 396] width 35 height 14
click at [282, 403] on input "Excellent" at bounding box center [277, 396] width 8 height 14
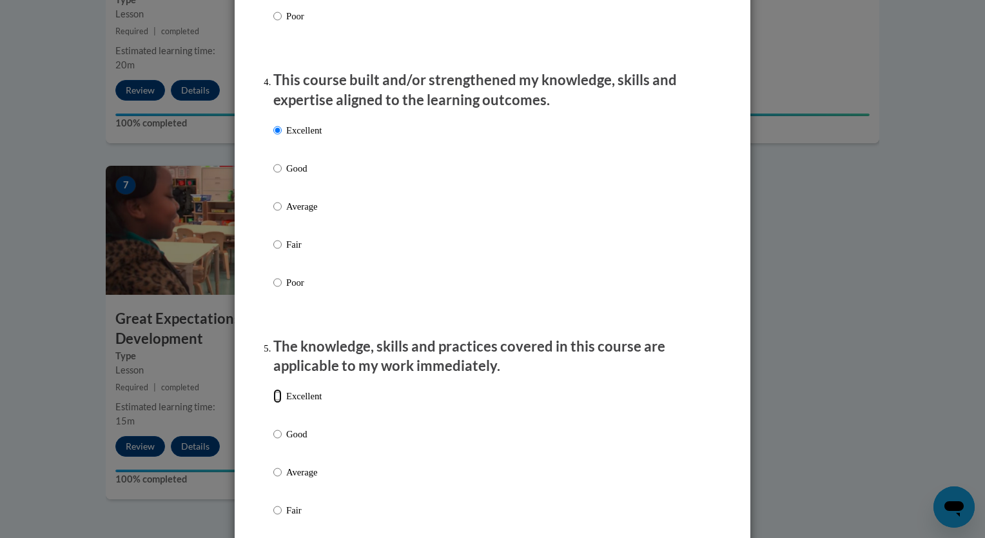
radio input "true"
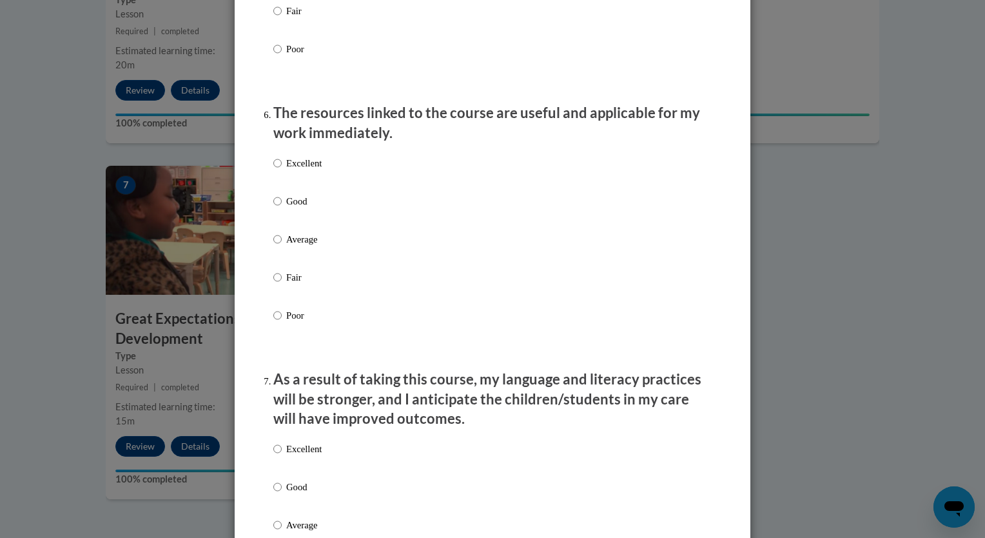
scroll to position [1452, 0]
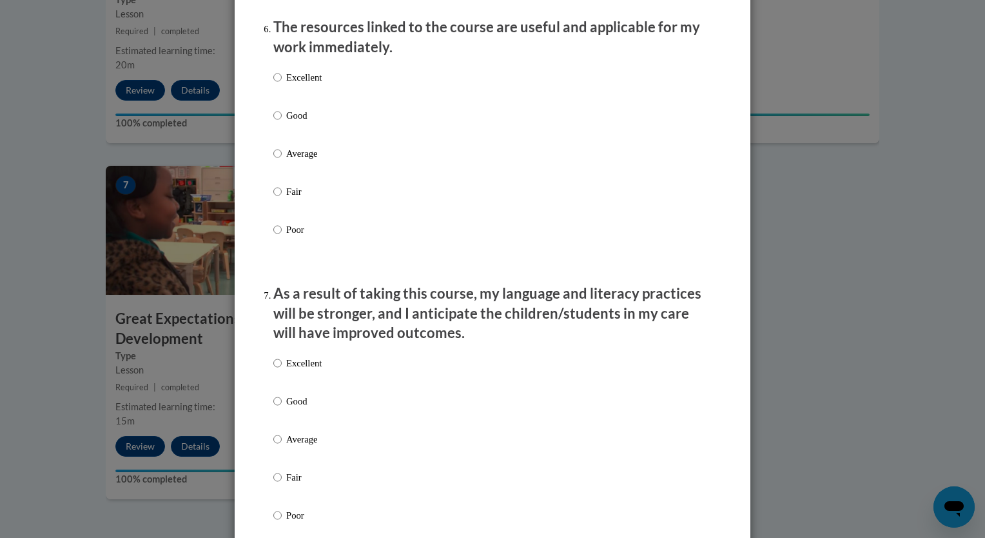
click at [280, 97] on label "Excellent" at bounding box center [297, 87] width 48 height 35
click at [280, 84] on input "Excellent" at bounding box center [277, 77] width 8 height 14
radio input "true"
click at [295, 370] on p "Excellent" at bounding box center [303, 363] width 35 height 14
click at [282, 370] on input "Excellent" at bounding box center [277, 363] width 8 height 14
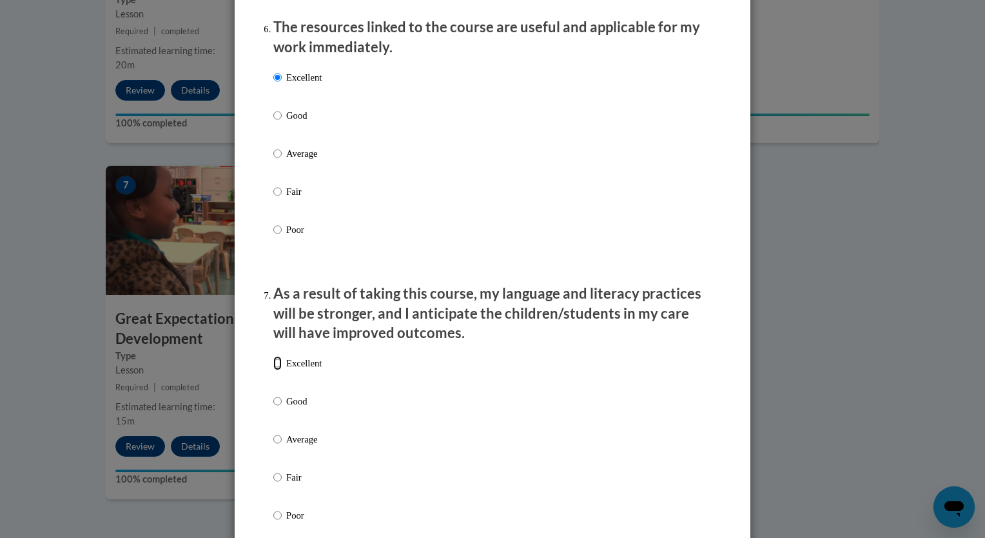
radio input "true"
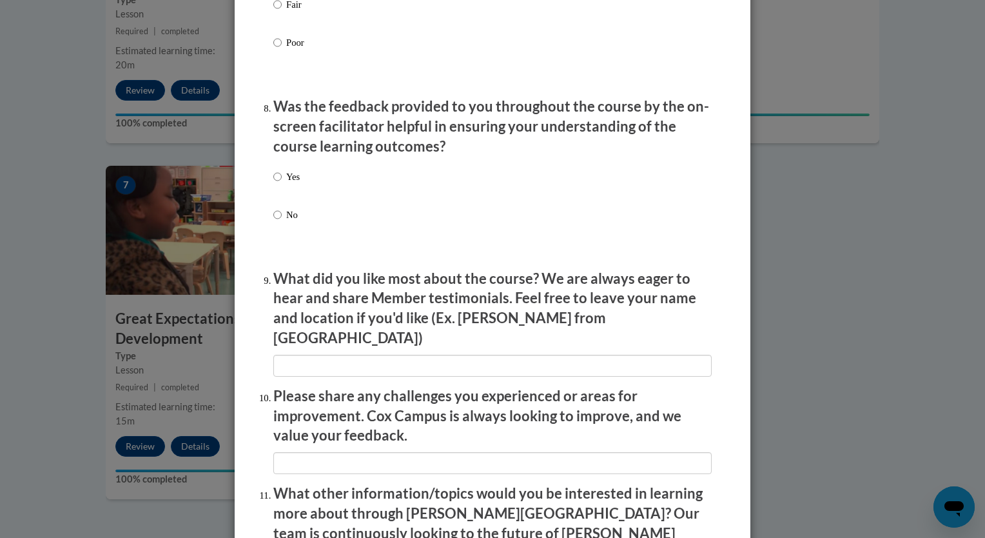
scroll to position [2019, 0]
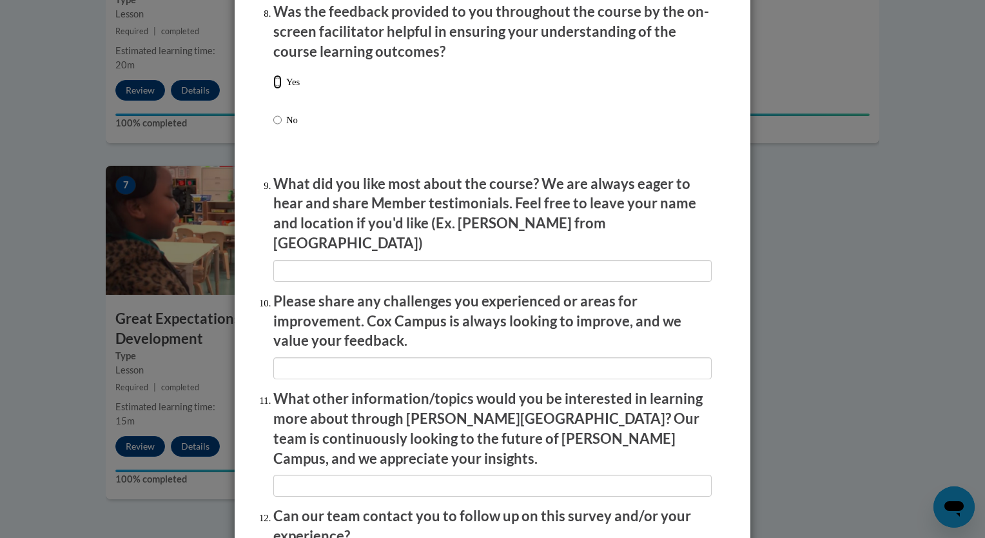
click at [273, 89] on input "Yes" at bounding box center [277, 82] width 8 height 14
radio input "true"
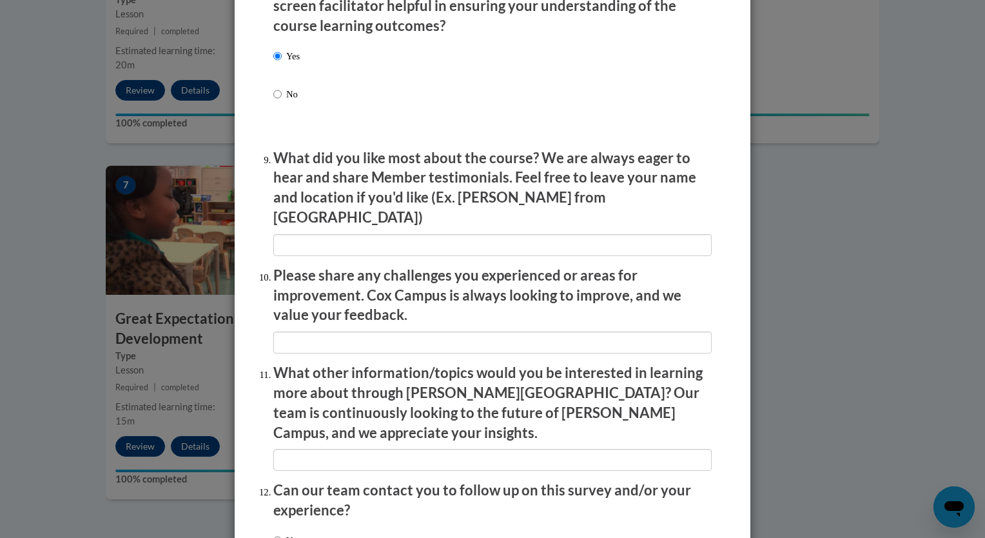
scroll to position [2146, 0]
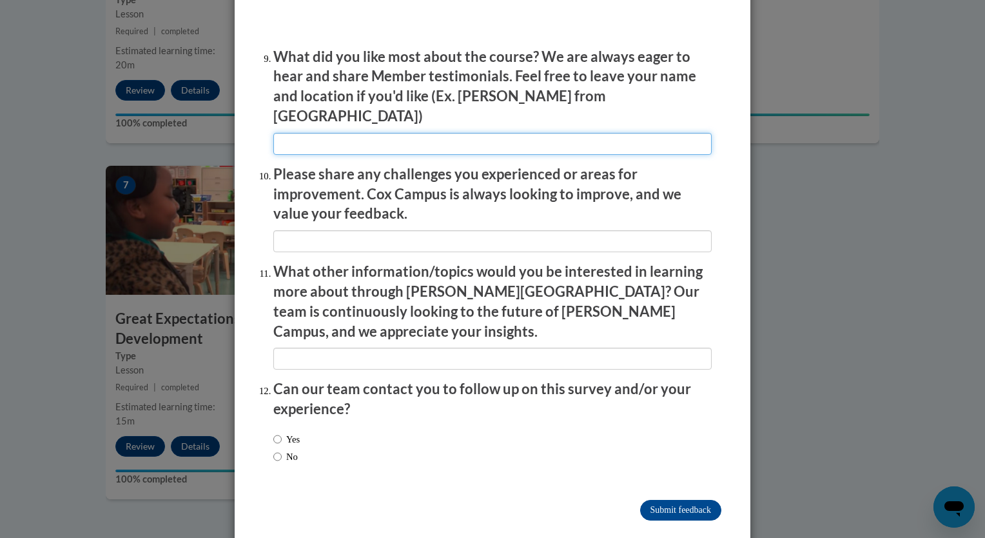
click at [599, 140] on input "textbox" at bounding box center [492, 144] width 438 height 22
type input "That it's online and you can complete at your own pace"
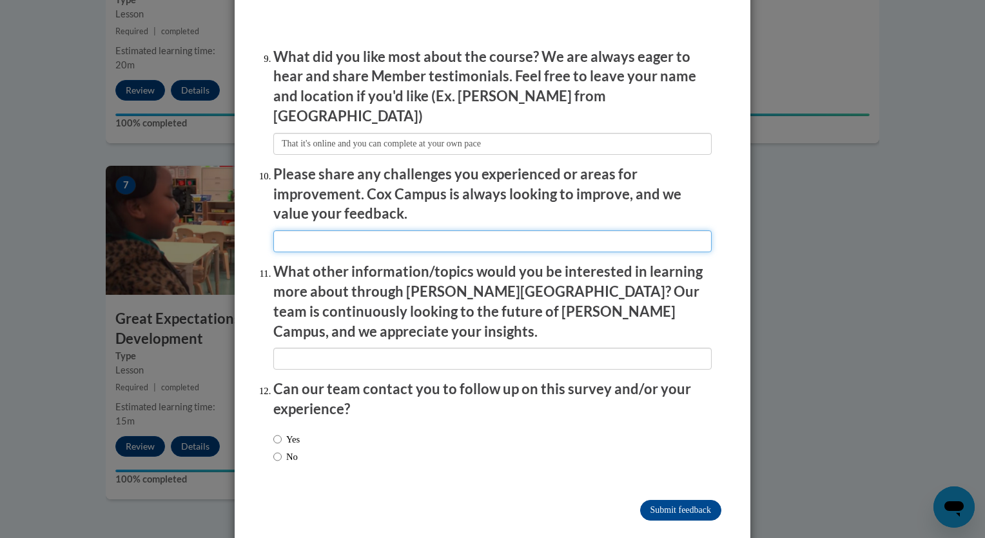
click at [438, 241] on input "textbox" at bounding box center [492, 241] width 438 height 22
type input "None"
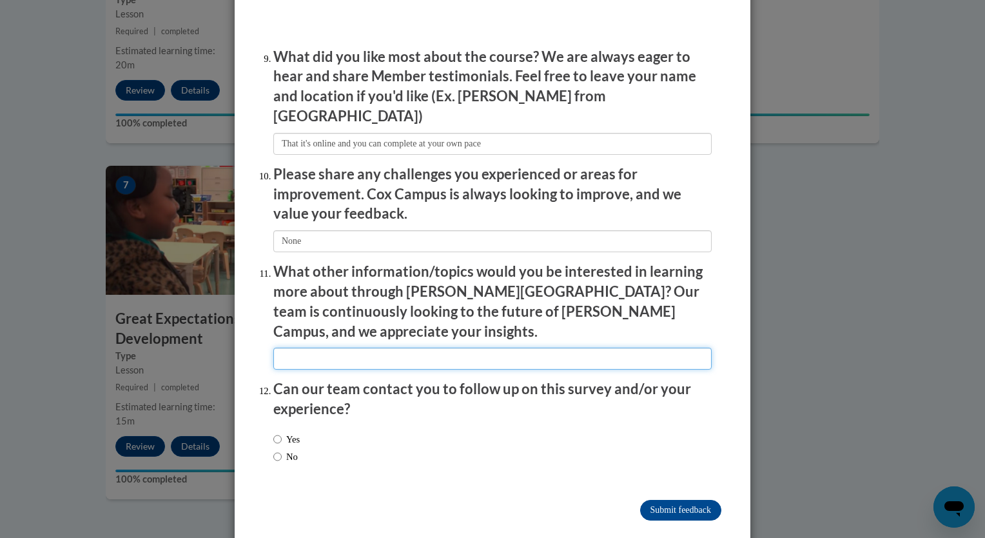
click at [356, 347] on input "textbox" at bounding box center [492, 358] width 438 height 22
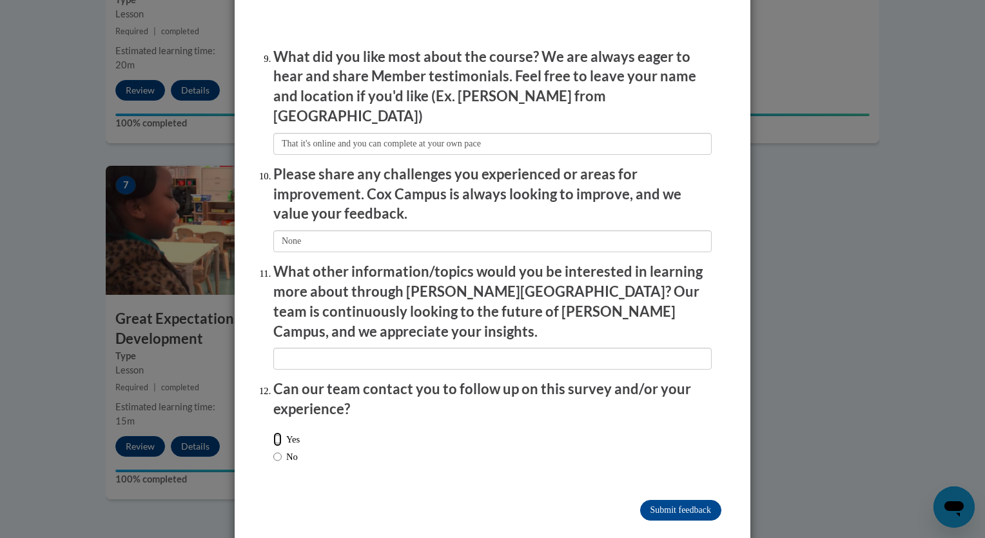
click at [273, 432] on input "Yes" at bounding box center [277, 439] width 8 height 14
radio input "true"
click at [681, 500] on input "Submit feedback" at bounding box center [680, 510] width 81 height 21
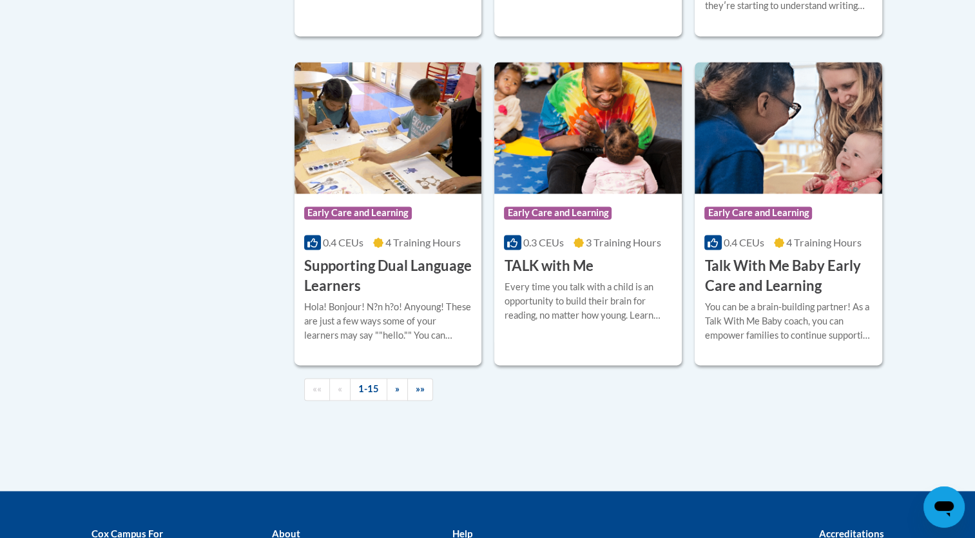
scroll to position [1958, 0]
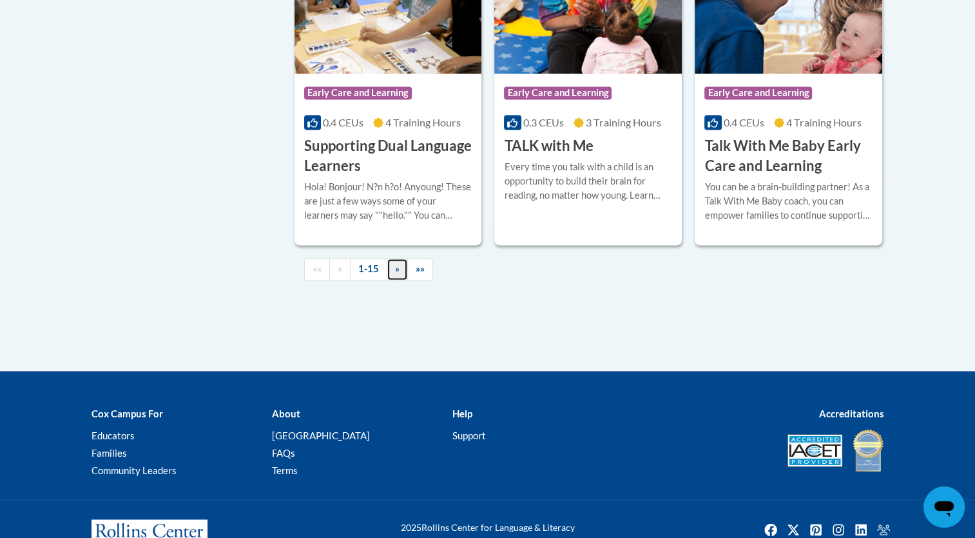
click at [395, 274] on span "»" at bounding box center [397, 268] width 5 height 11
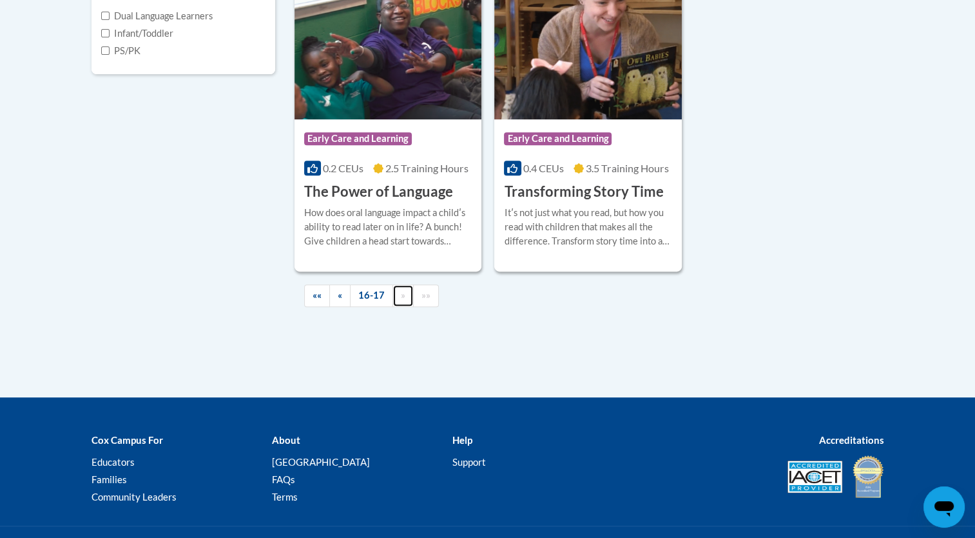
scroll to position [510, 0]
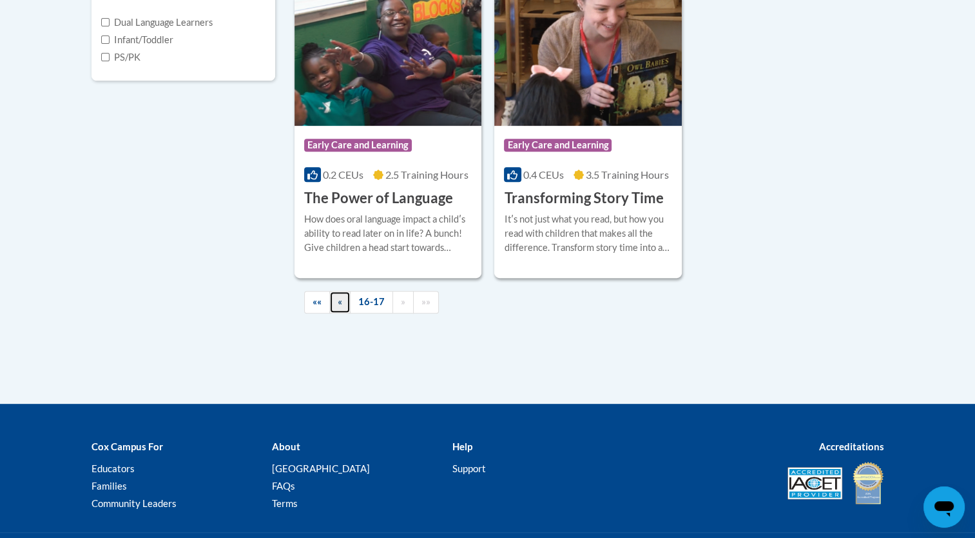
click at [340, 303] on span "«" at bounding box center [340, 301] width 5 height 11
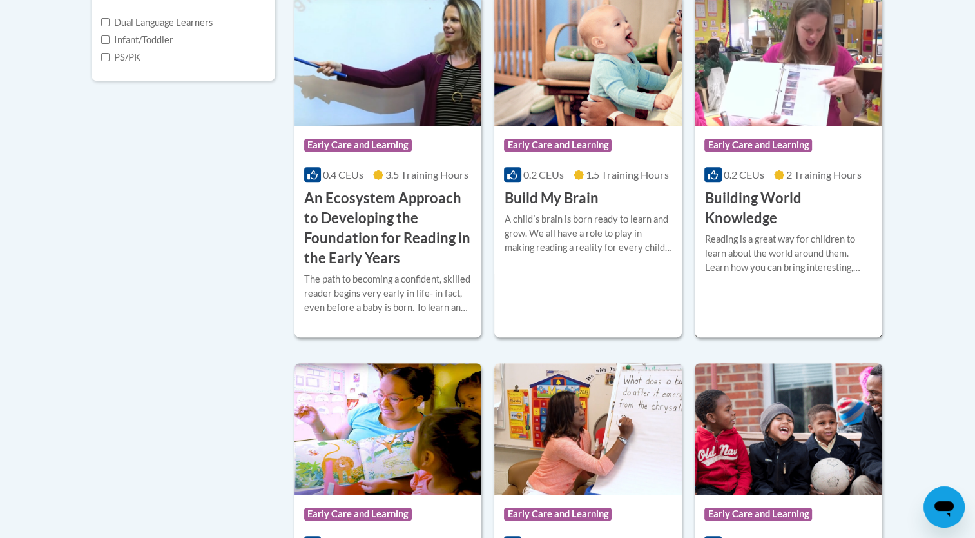
click at [766, 195] on h3 "Building World Knowledge" at bounding box center [789, 208] width 168 height 40
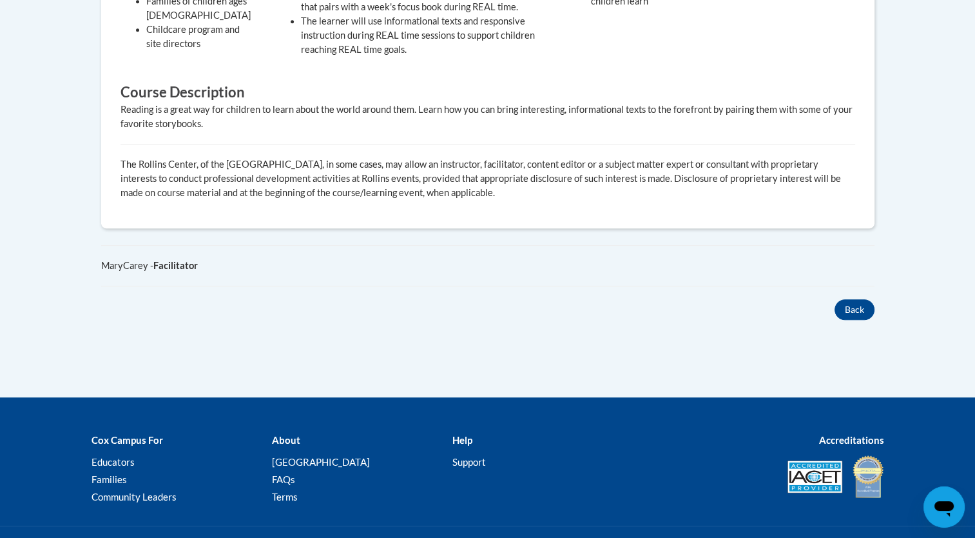
scroll to position [174, 0]
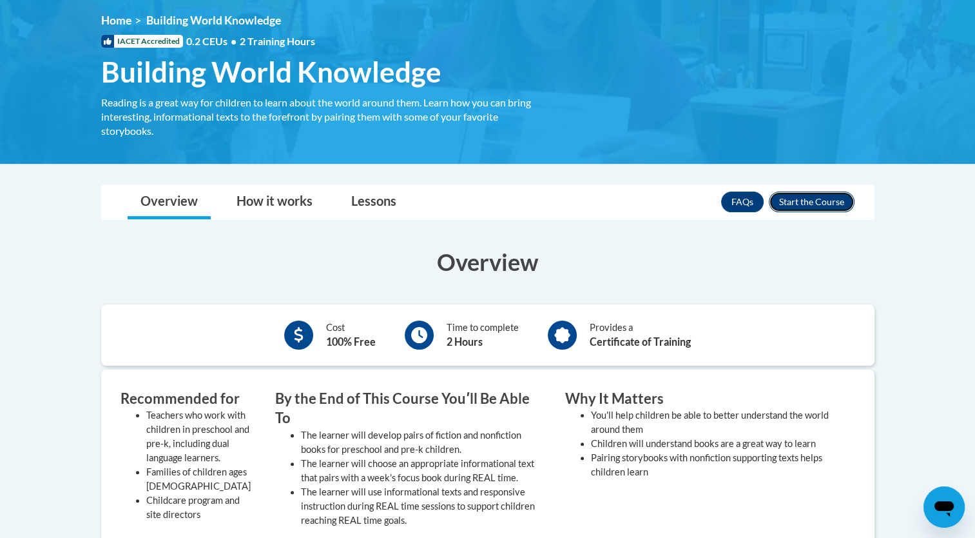
click at [816, 202] on button "Enroll" at bounding box center [812, 201] width 86 height 21
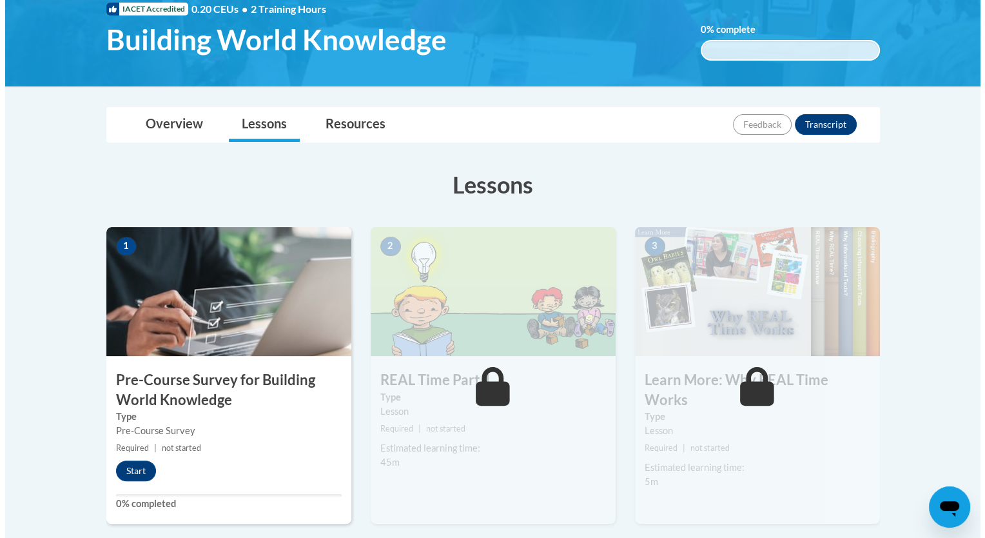
scroll to position [266, 0]
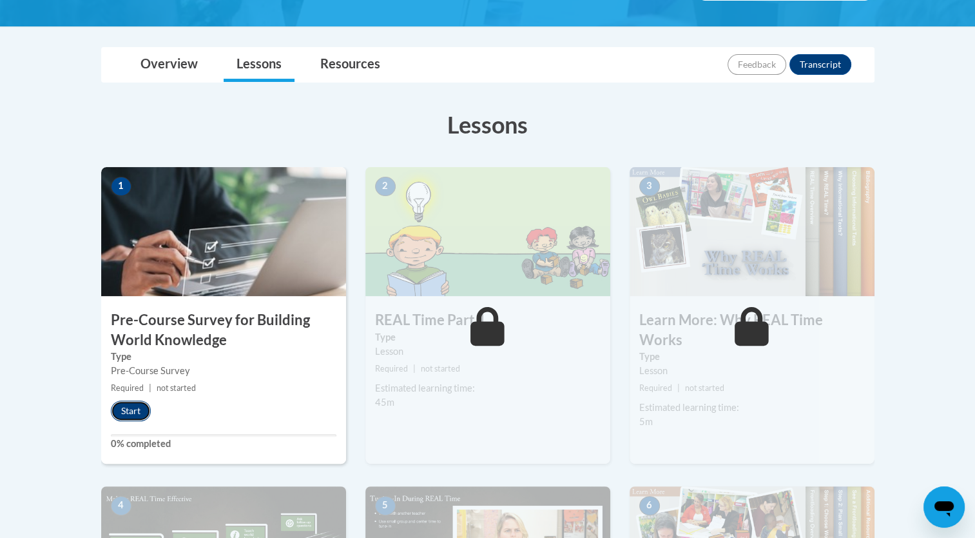
click at [115, 404] on button "Start" at bounding box center [131, 410] width 40 height 21
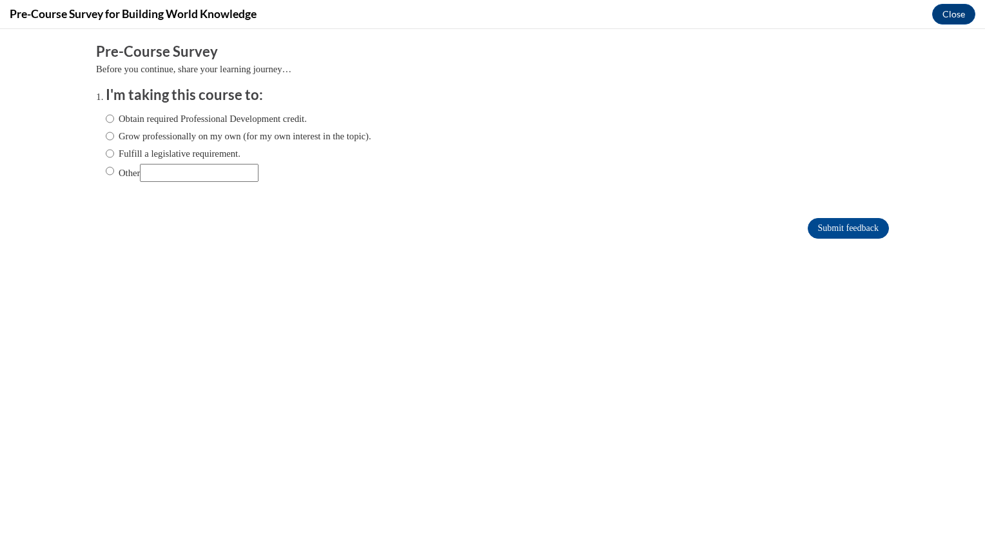
scroll to position [0, 0]
click at [157, 135] on label "Grow professionally on my own (for my own interest in the topic)." at bounding box center [239, 136] width 266 height 14
click at [114, 135] on input "Grow professionally on my own (for my own interest in the topic)." at bounding box center [110, 136] width 8 height 14
radio input "true"
click at [844, 231] on input "Submit feedback" at bounding box center [848, 228] width 81 height 21
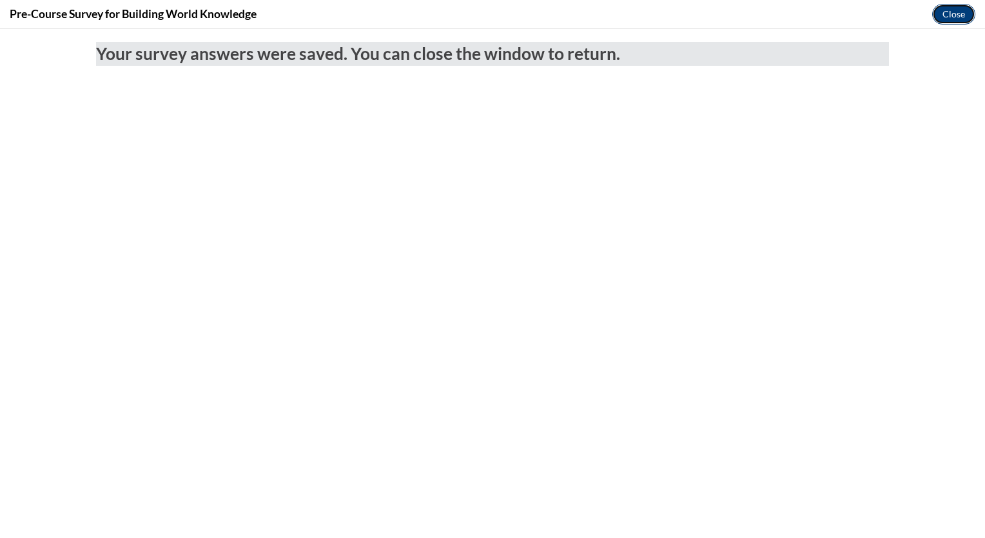
click at [946, 14] on button "Close" at bounding box center [953, 14] width 43 height 21
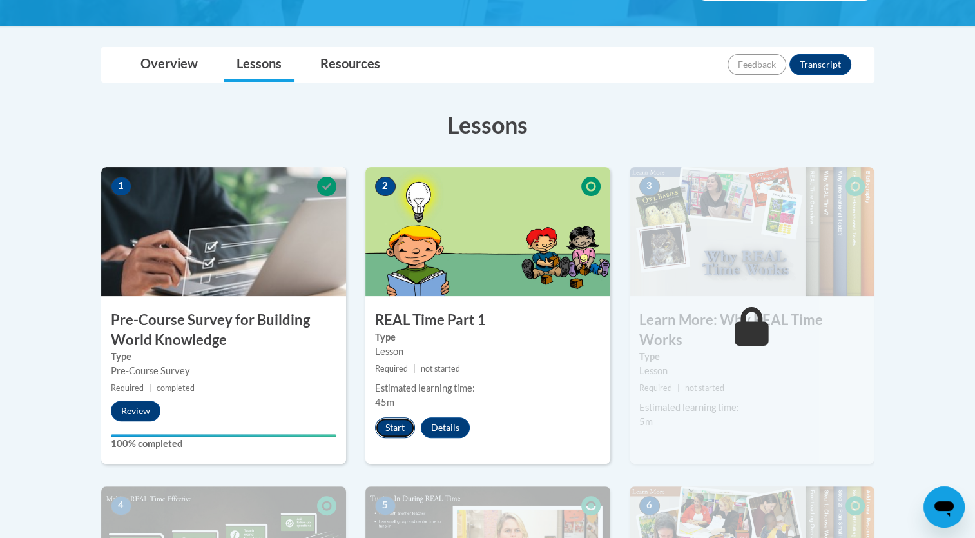
click at [387, 428] on button "Start" at bounding box center [395, 427] width 40 height 21
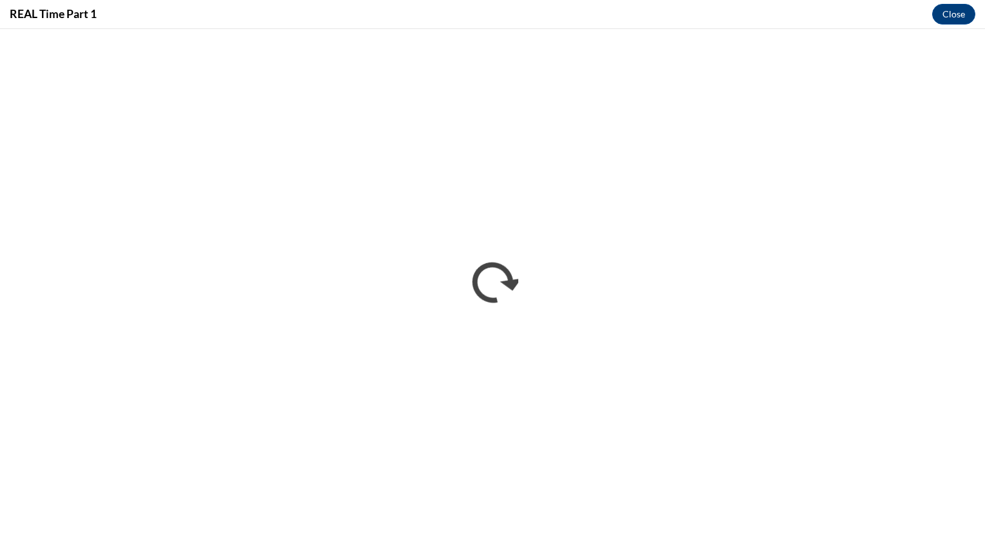
scroll to position [267, 0]
